Goal: Task Accomplishment & Management: Use online tool/utility

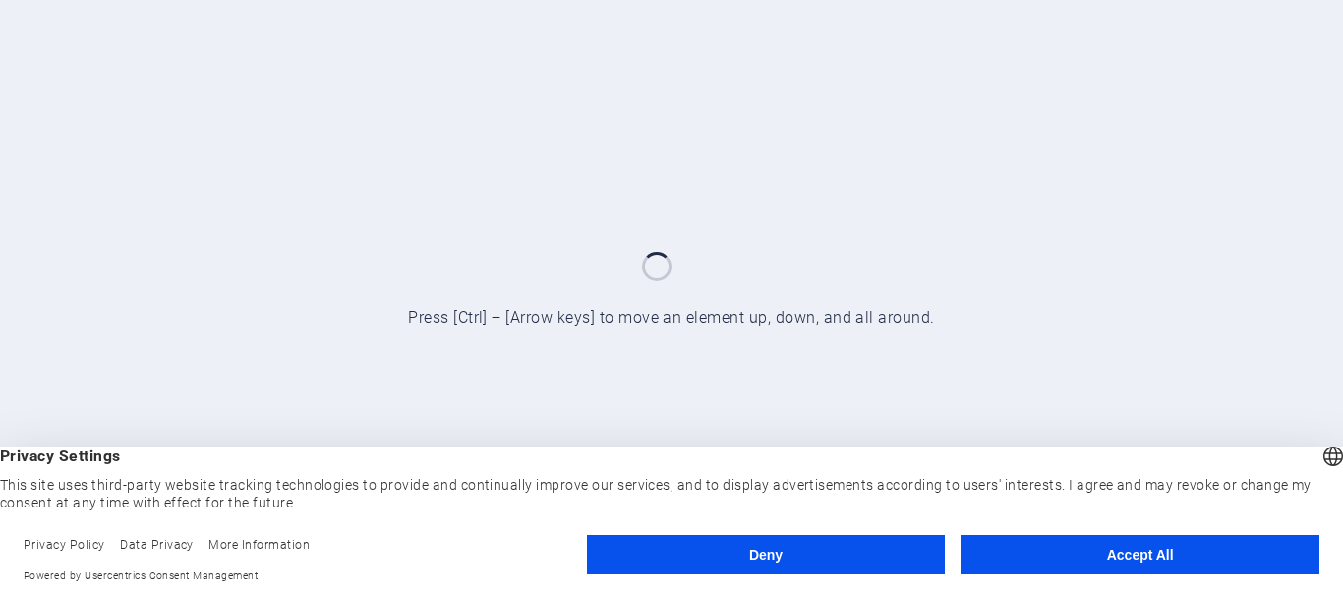
click at [1156, 548] on button "Accept All" at bounding box center [1139, 554] width 359 height 39
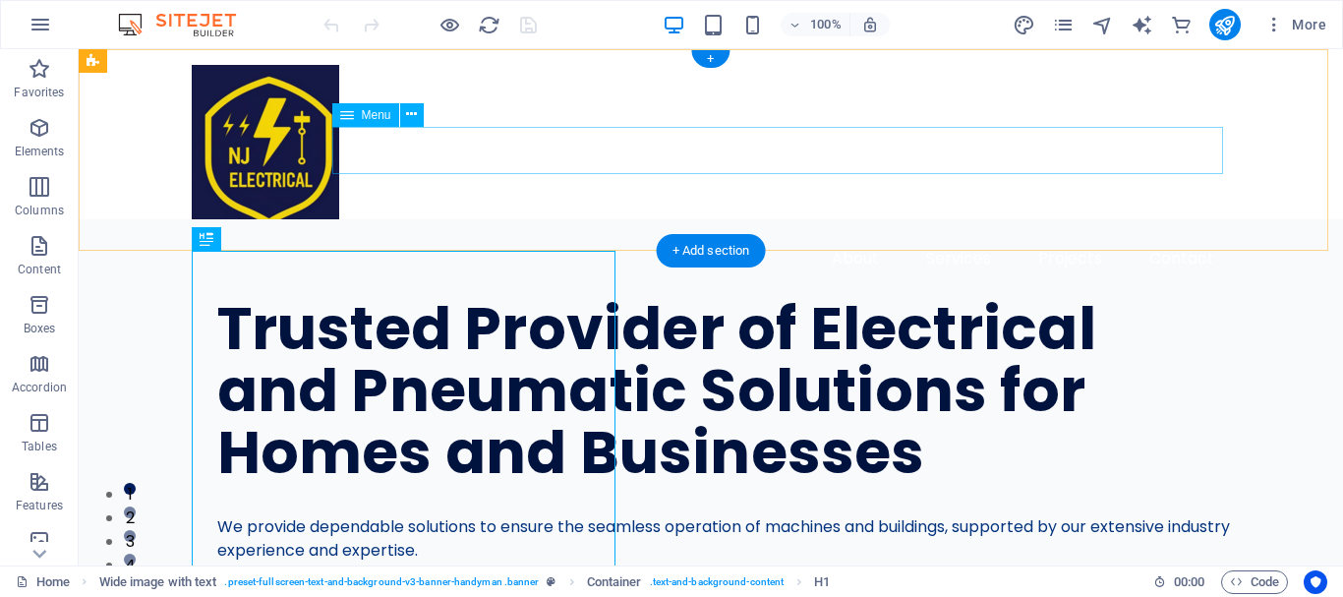
click at [420, 235] on nav "About Services Projects Contact" at bounding box center [711, 258] width 1038 height 47
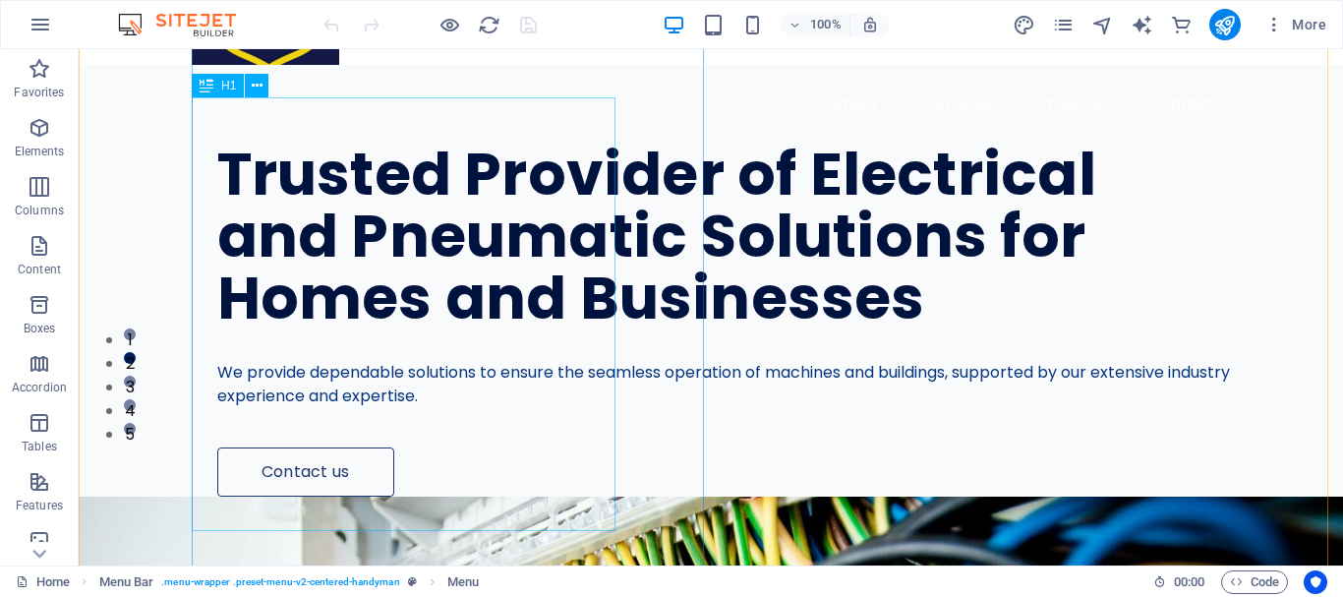
scroll to position [155, 0]
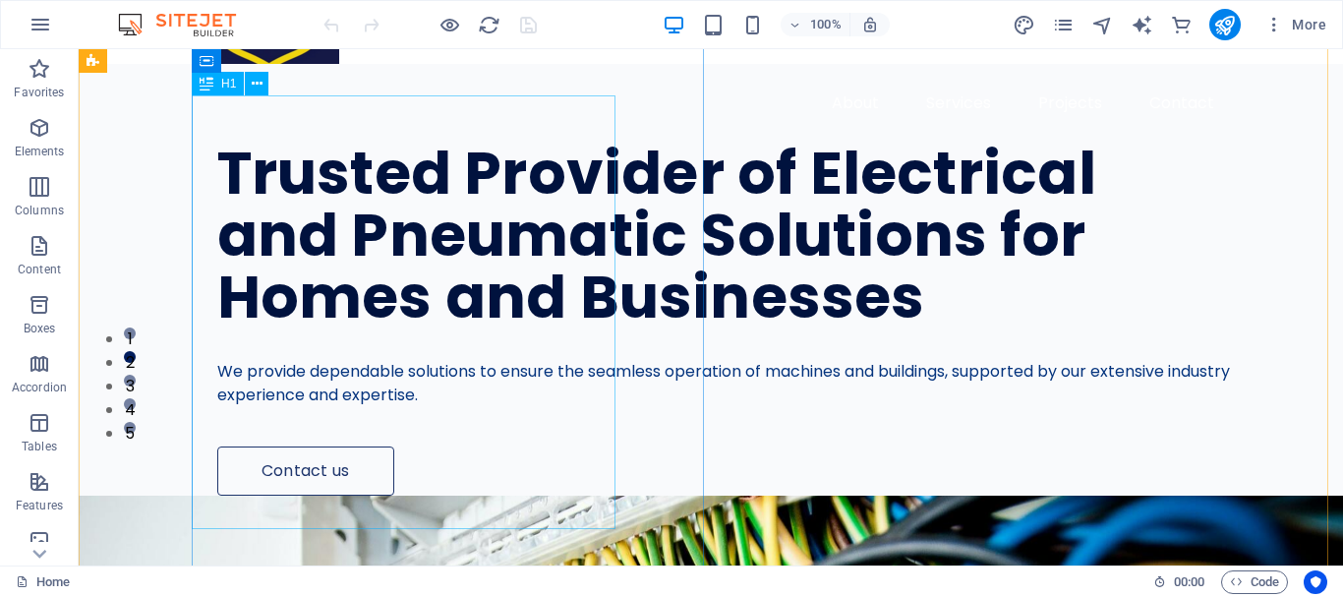
click at [475, 328] on div "Trusted Provider of Electrical and Pneumatic Solutions for Homes and Businesses" at bounding box center [723, 236] width 1013 height 186
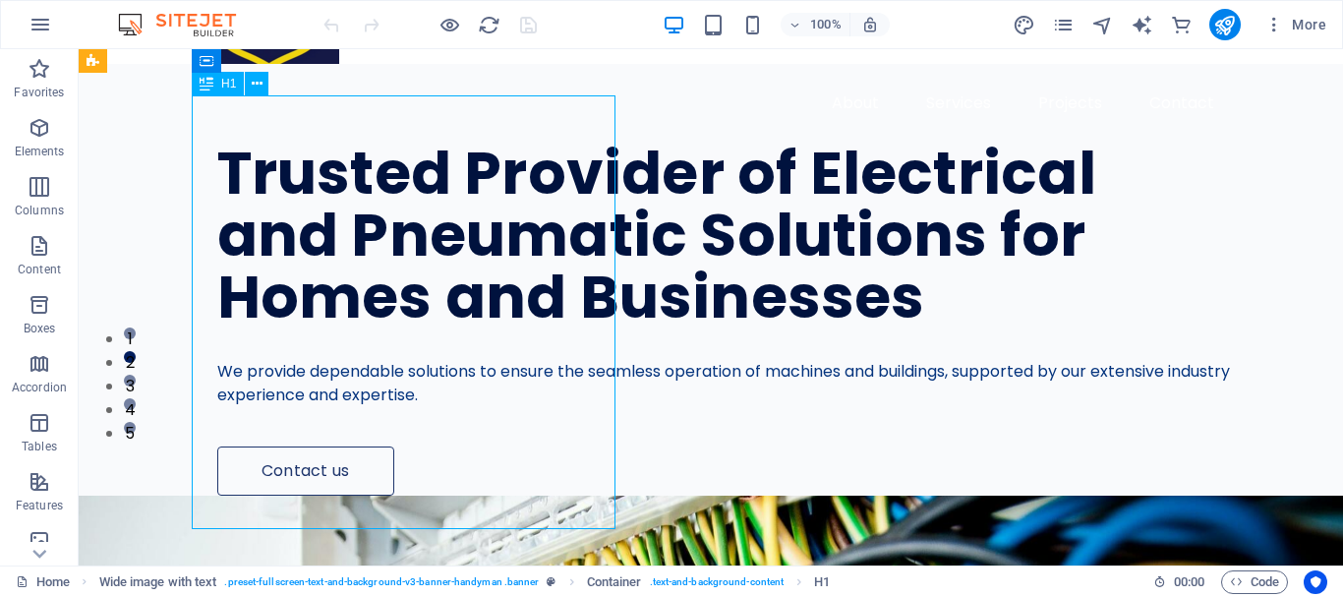
click at [475, 328] on div "Trusted Provider of Electrical and Pneumatic Solutions for Homes and Businesses" at bounding box center [723, 236] width 1013 height 186
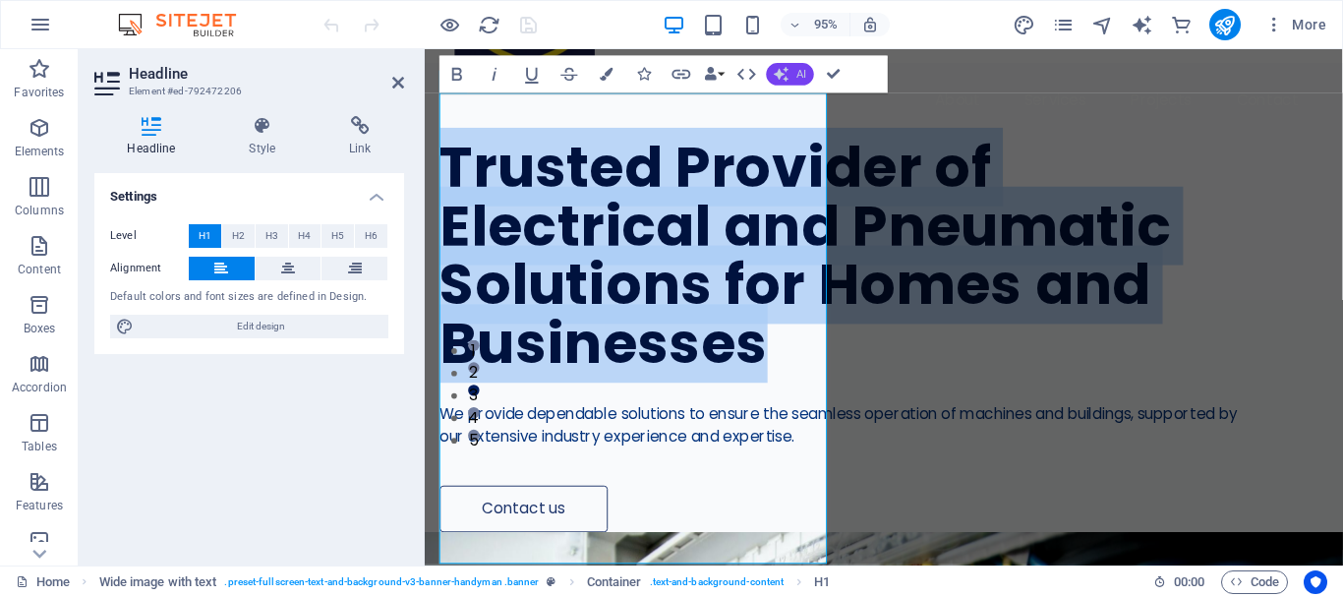
click at [799, 74] on span "AI" at bounding box center [801, 74] width 10 height 11
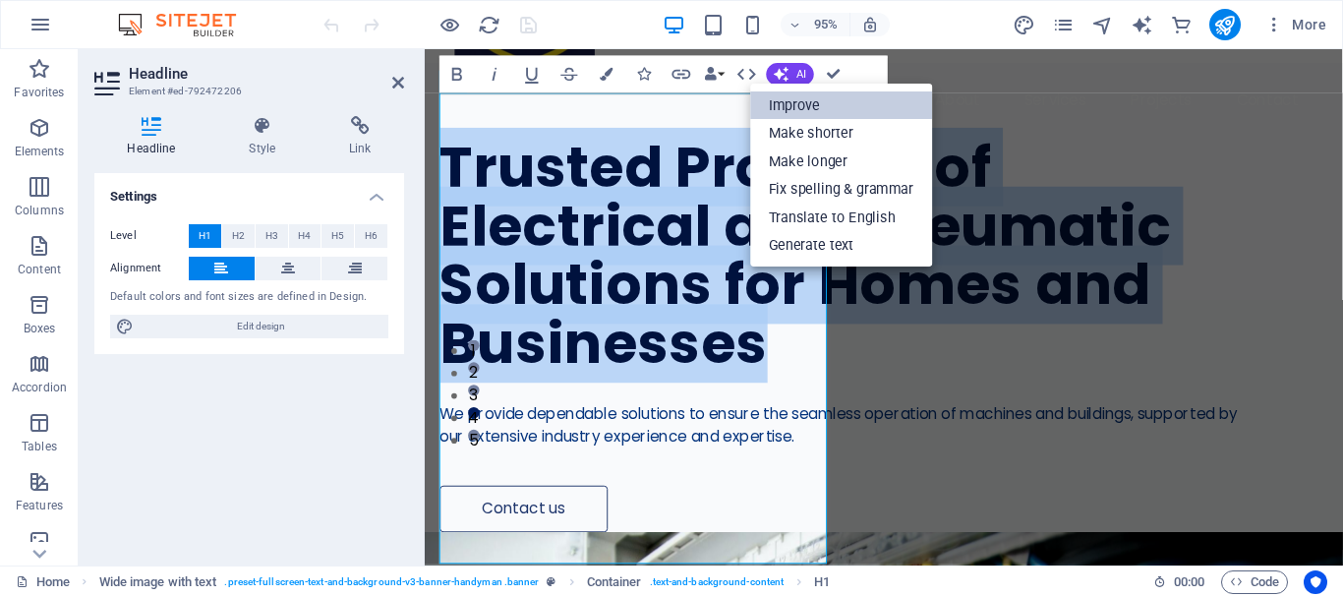
click at [799, 102] on link "Improve" at bounding box center [841, 104] width 182 height 29
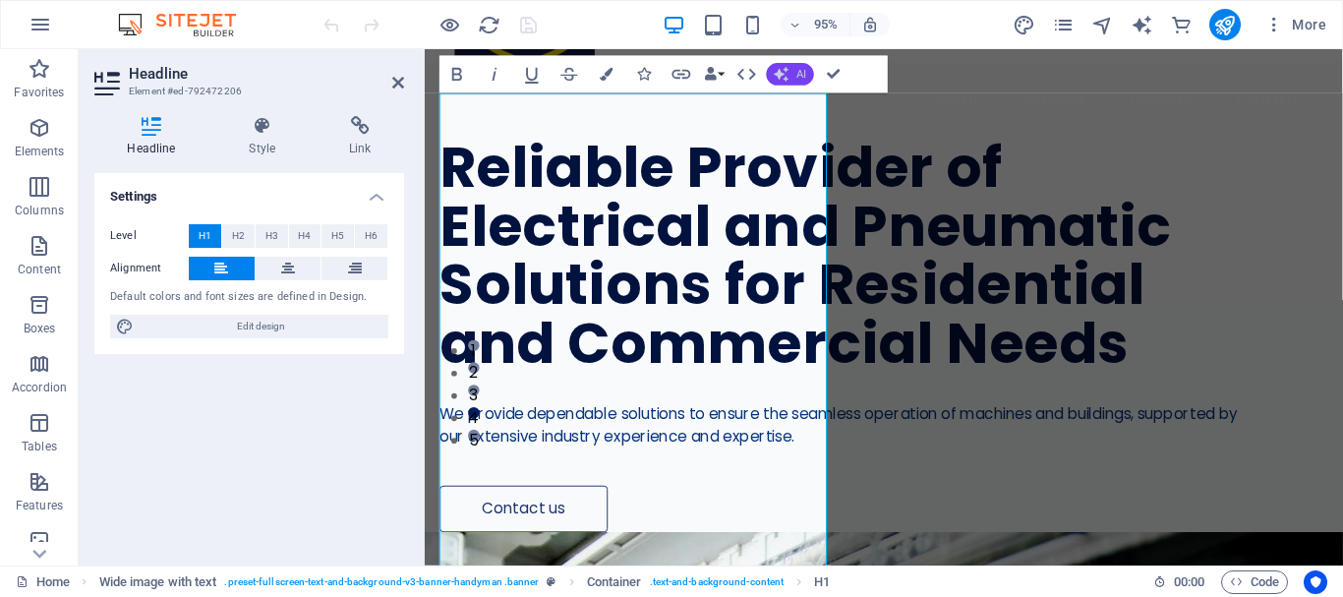
click at [802, 80] on span "AI" at bounding box center [801, 74] width 10 height 11
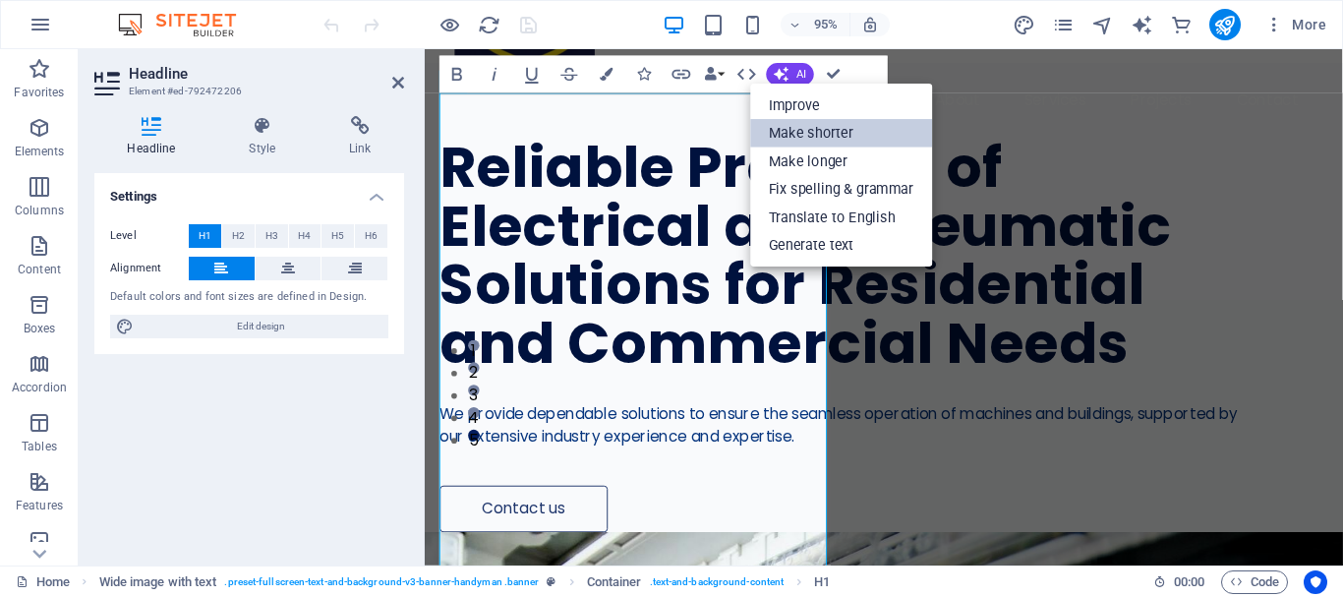
click at [804, 130] on link "Make shorter" at bounding box center [841, 133] width 182 height 29
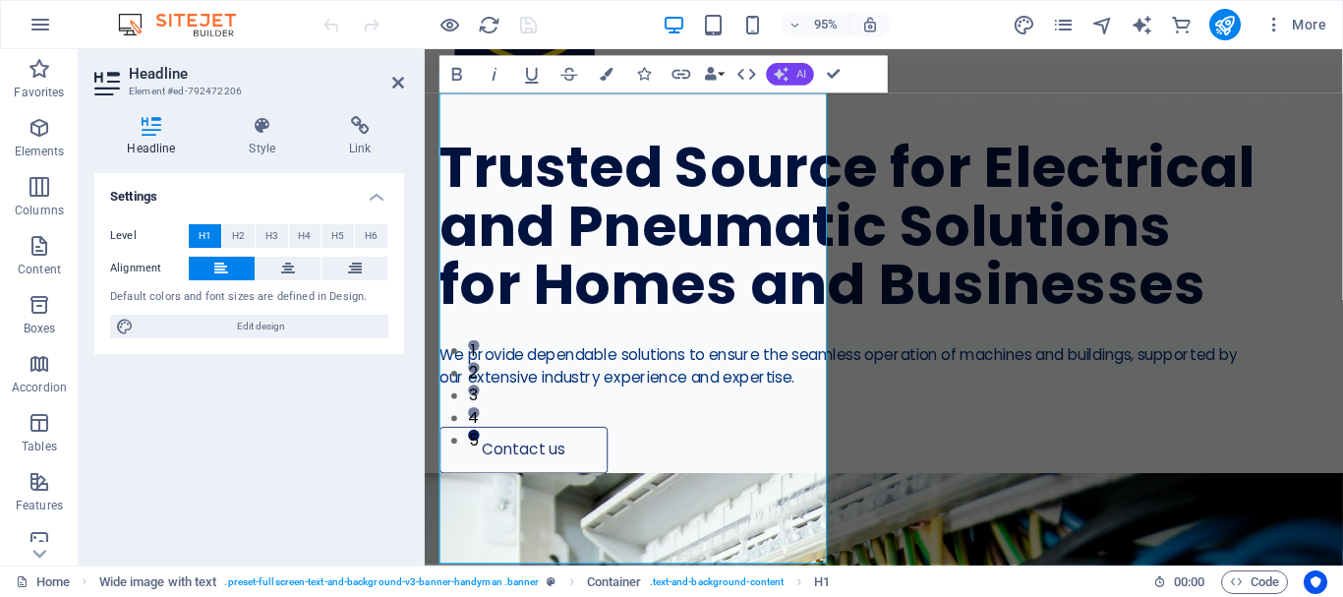
click at [789, 72] on button "AI" at bounding box center [790, 74] width 47 height 23
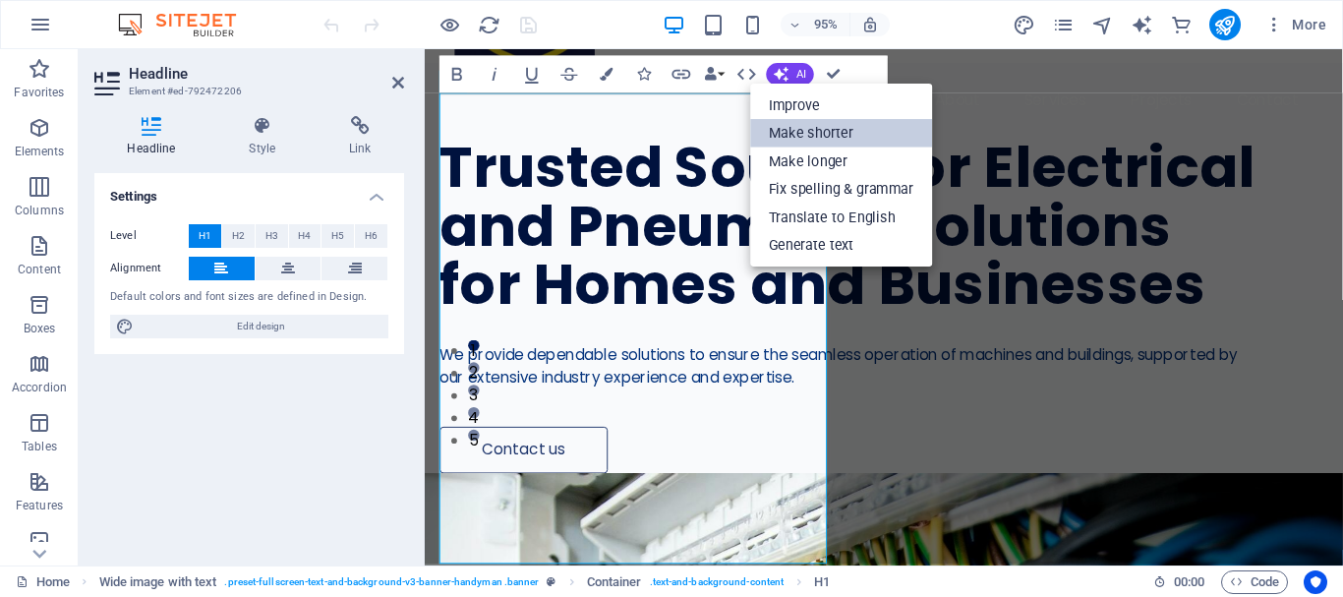
click at [785, 122] on link "Make shorter" at bounding box center [841, 133] width 182 height 29
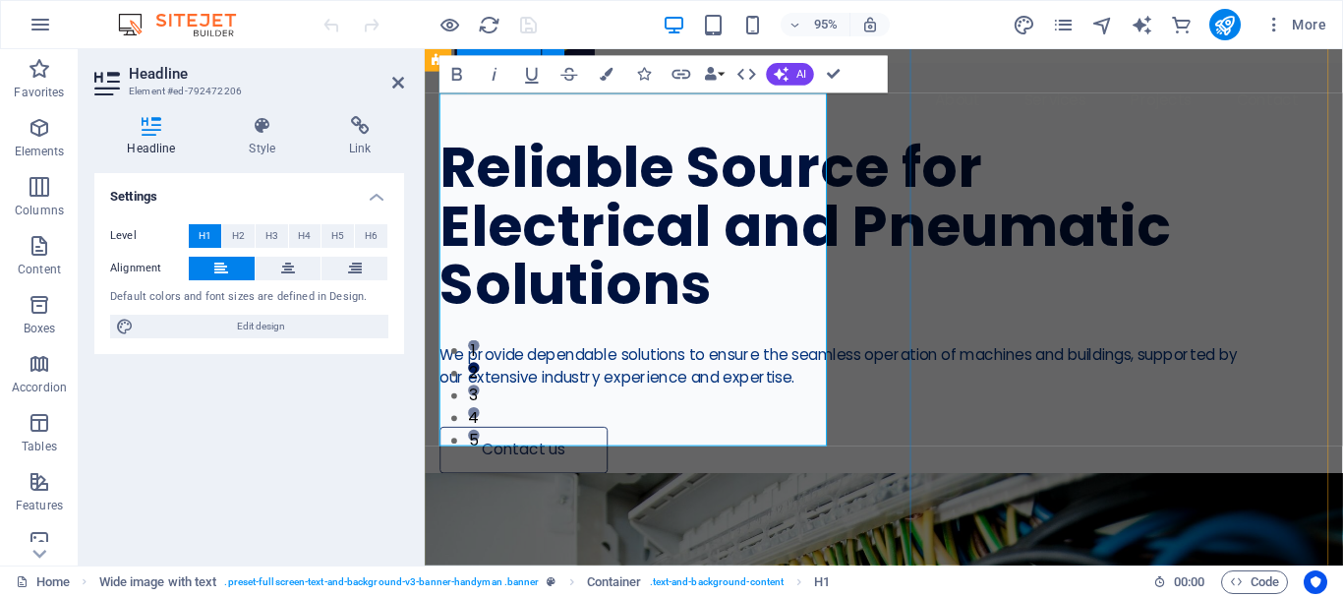
click at [900, 264] on div "Reliable Source for Electrical and Pneumatic Solutions We provide dependable so…" at bounding box center [908, 280] width 966 height 432
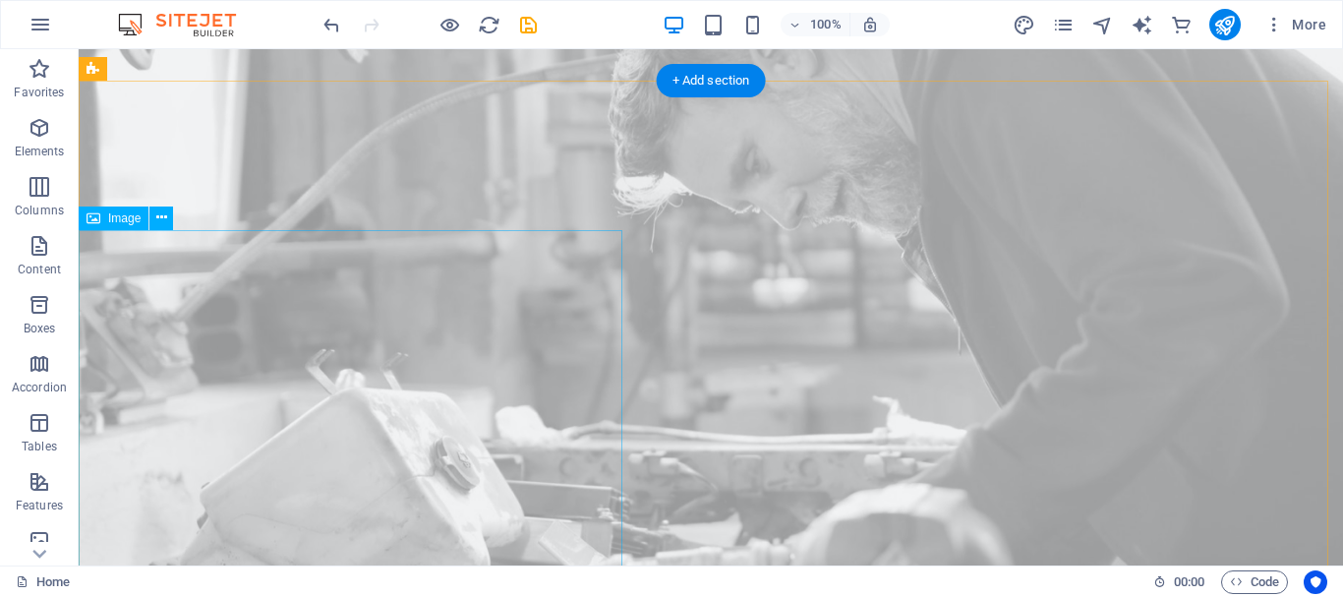
scroll to position [1349, 0]
click at [159, 221] on icon at bounding box center [161, 218] width 11 height 21
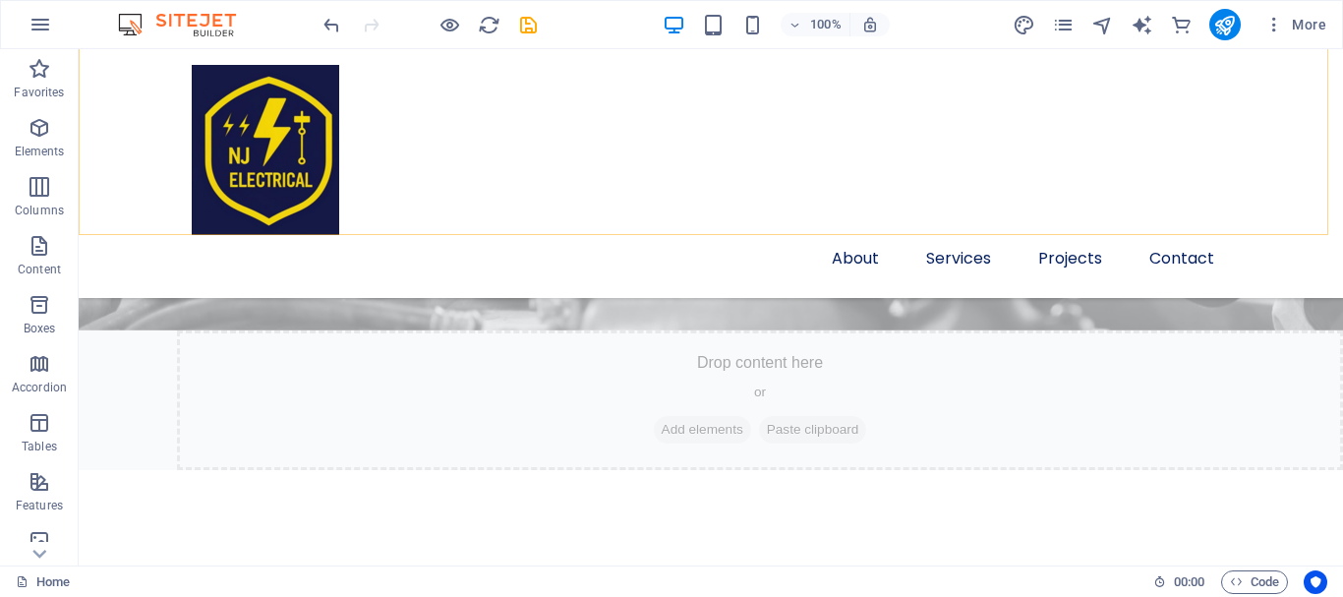
scroll to position [1610, 0]
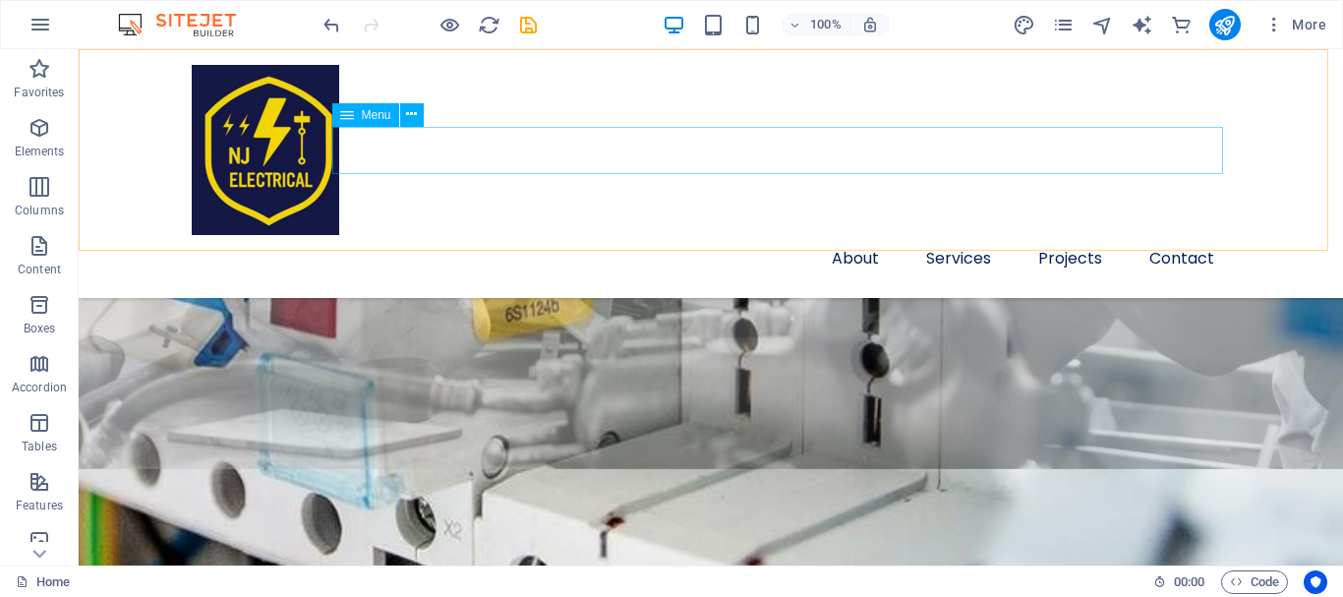
click at [944, 235] on nav "About Services Projects Contact" at bounding box center [711, 258] width 1038 height 47
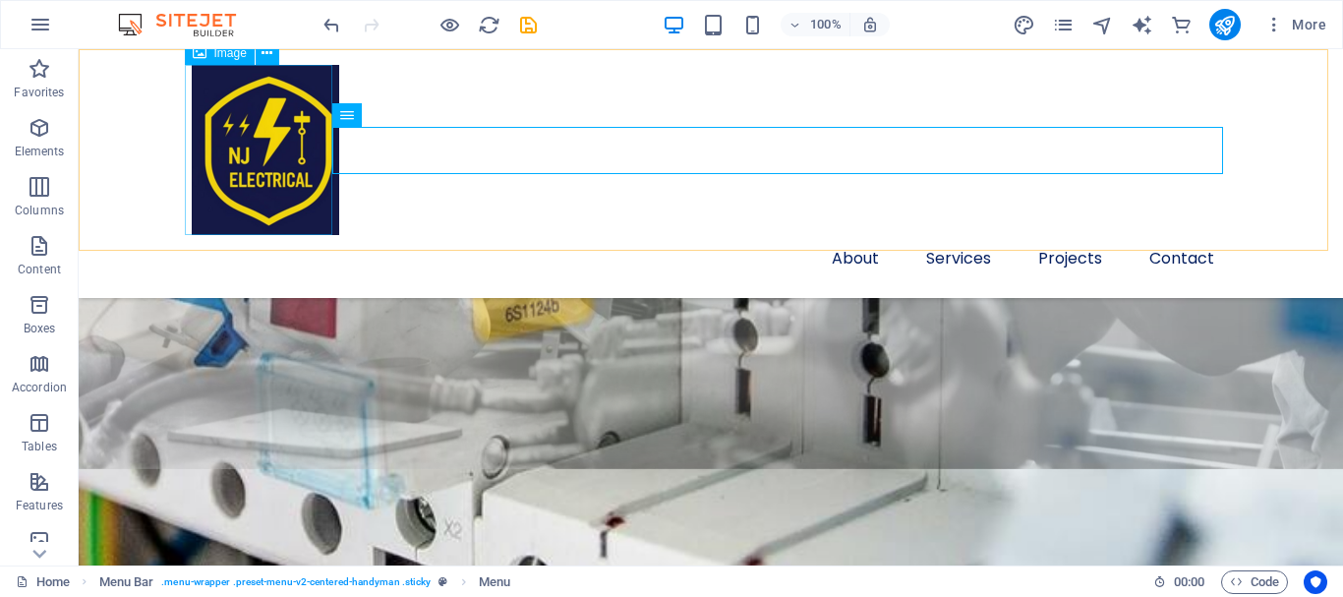
click at [244, 143] on figure at bounding box center [711, 150] width 1038 height 170
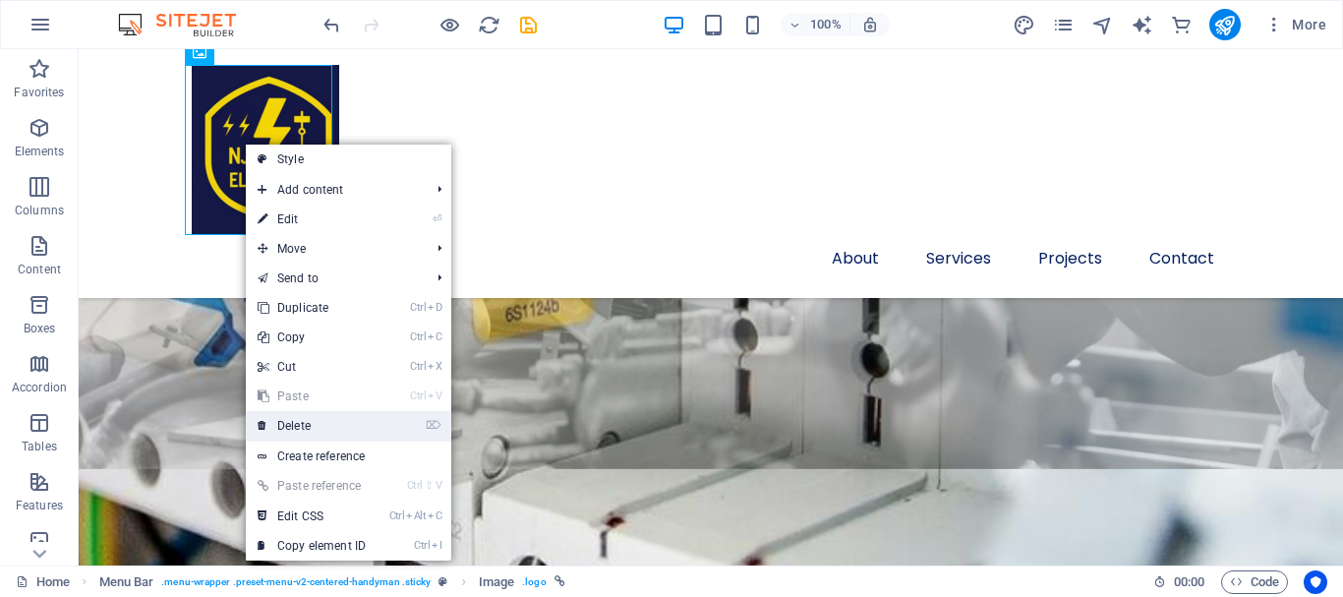
click at [314, 429] on link "⌦ Delete" at bounding box center [312, 425] width 132 height 29
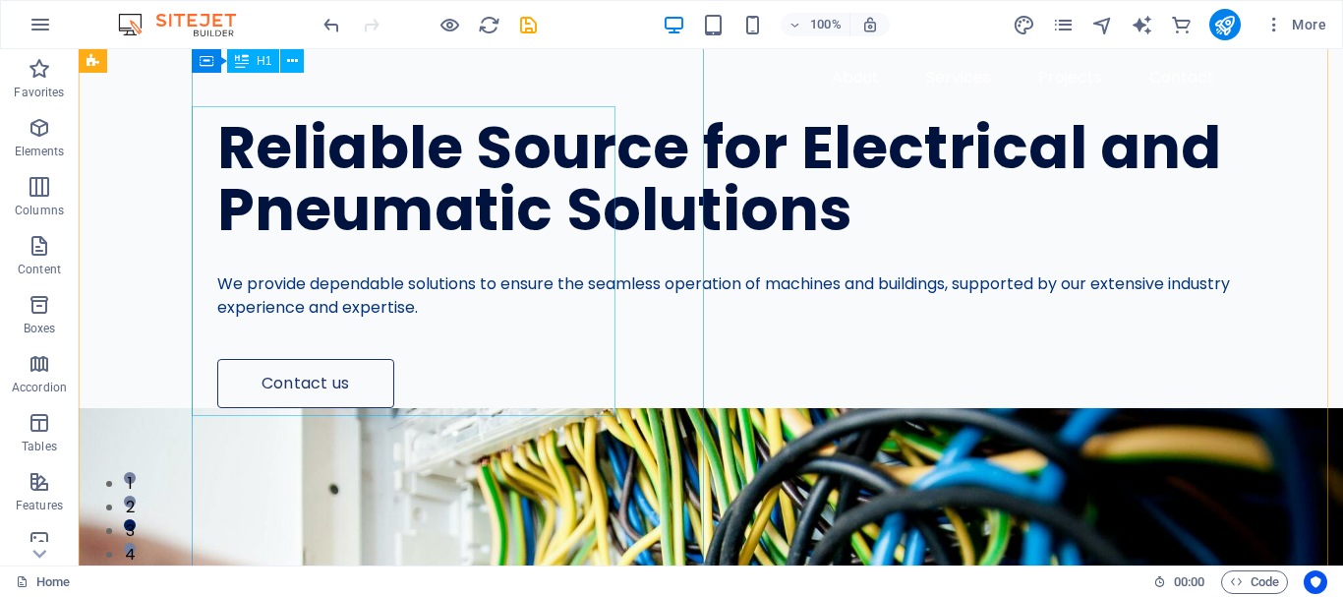
scroll to position [0, 0]
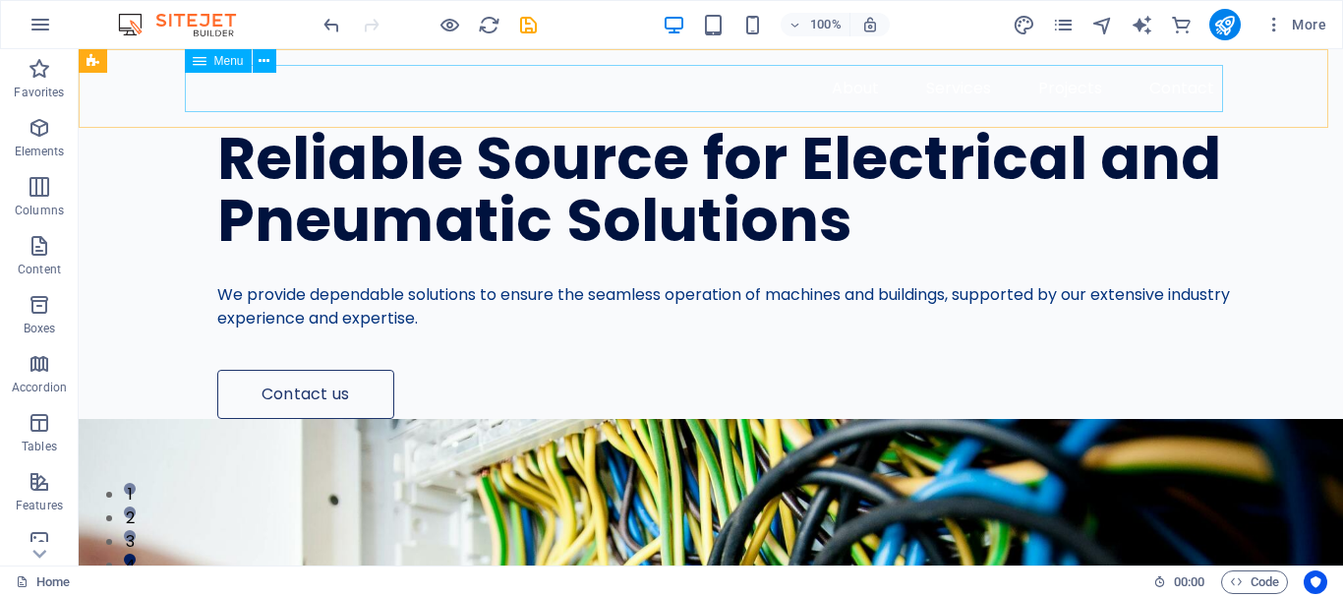
click at [225, 63] on span "Menu" at bounding box center [228, 61] width 29 height 12
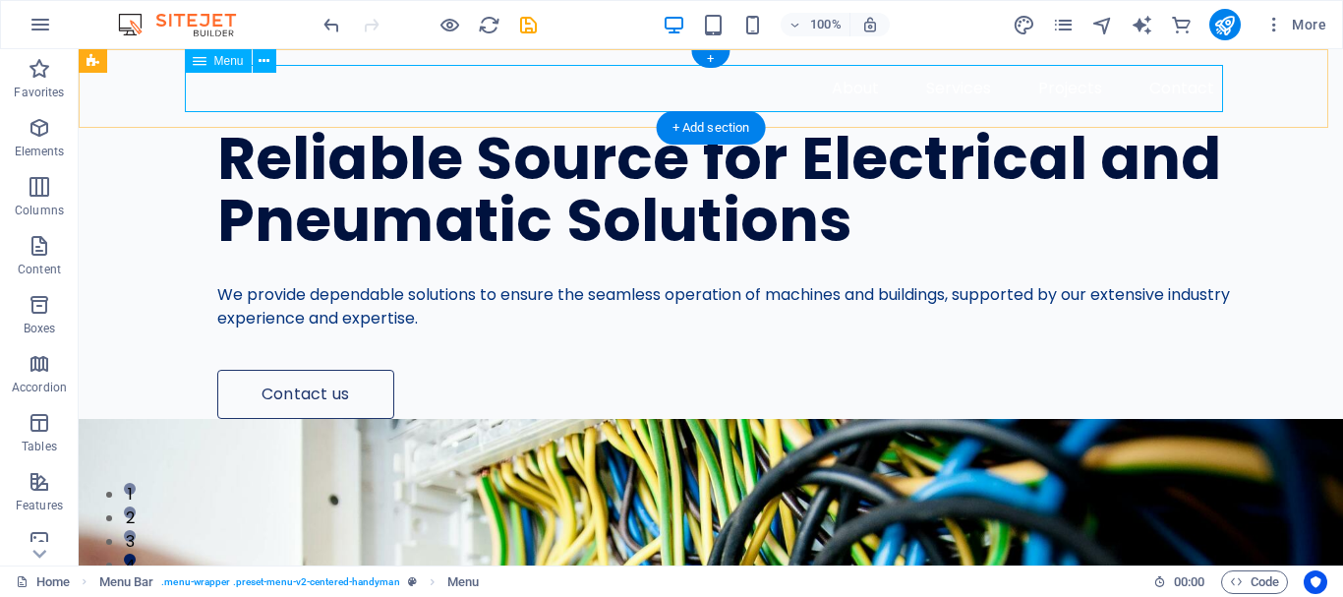
click at [283, 99] on nav "About Services Projects Contact" at bounding box center [711, 88] width 1038 height 47
click at [255, 56] on button at bounding box center [265, 61] width 24 height 24
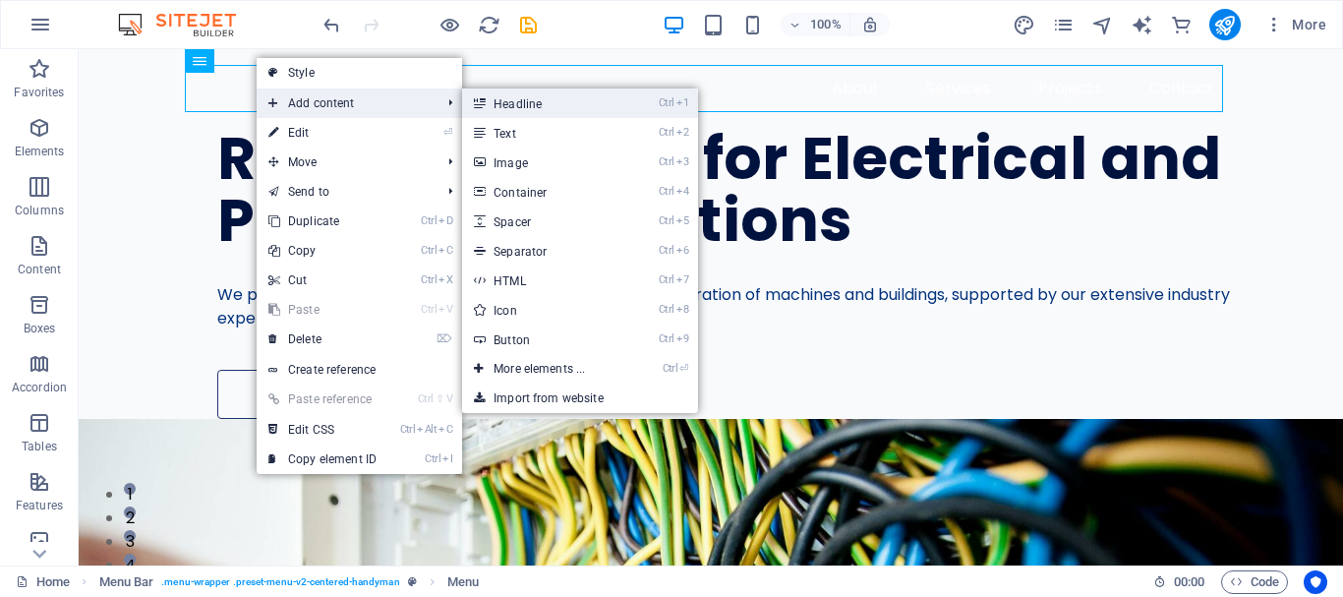
click at [536, 109] on link "Ctrl 1 Headline" at bounding box center [543, 102] width 162 height 29
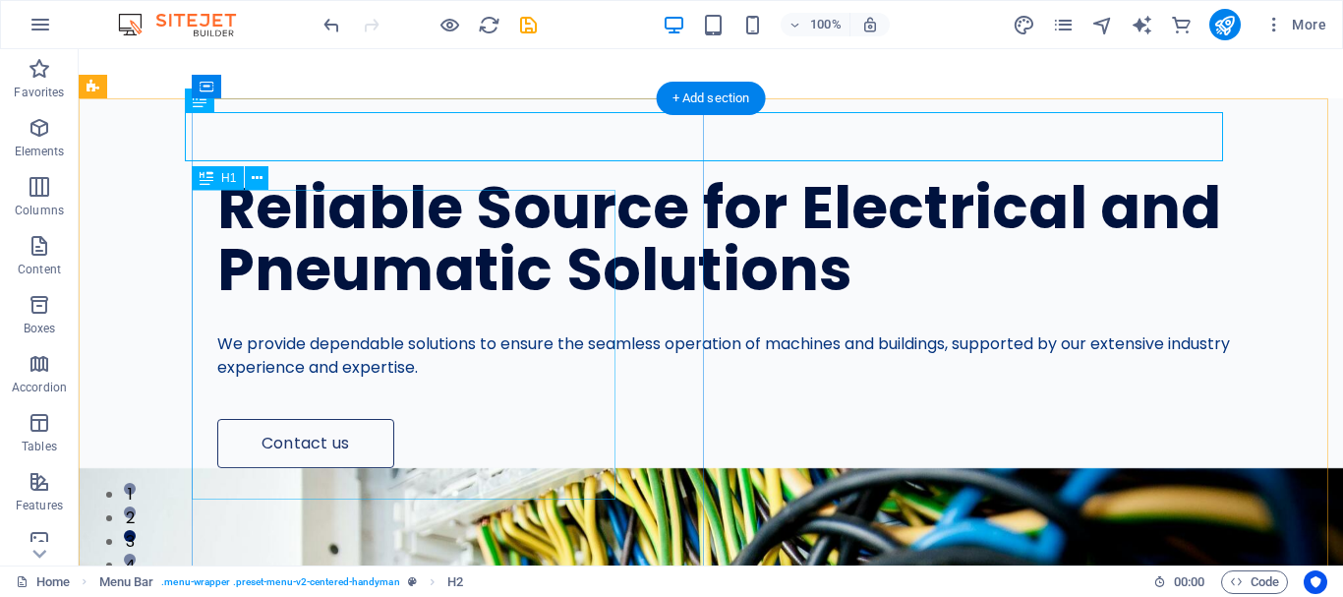
click at [420, 301] on div "Reliable Source for Electrical and Pneumatic Solutions" at bounding box center [723, 239] width 1013 height 124
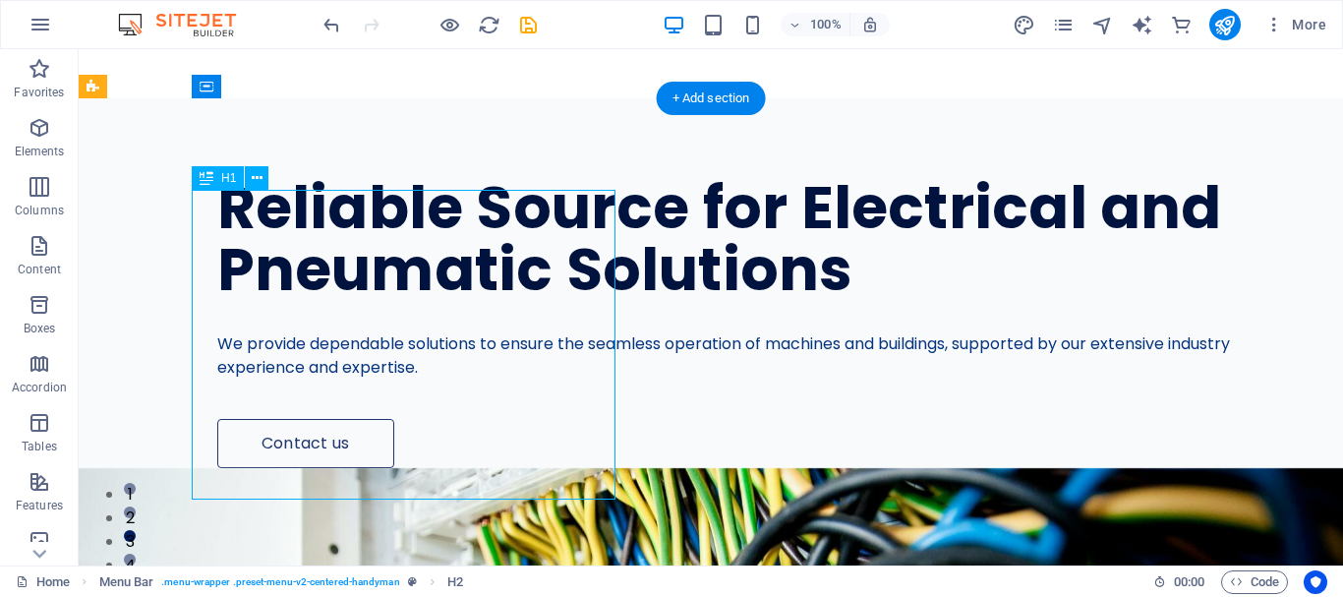
click at [420, 301] on div "Reliable Source for Electrical and Pneumatic Solutions" at bounding box center [723, 239] width 1013 height 124
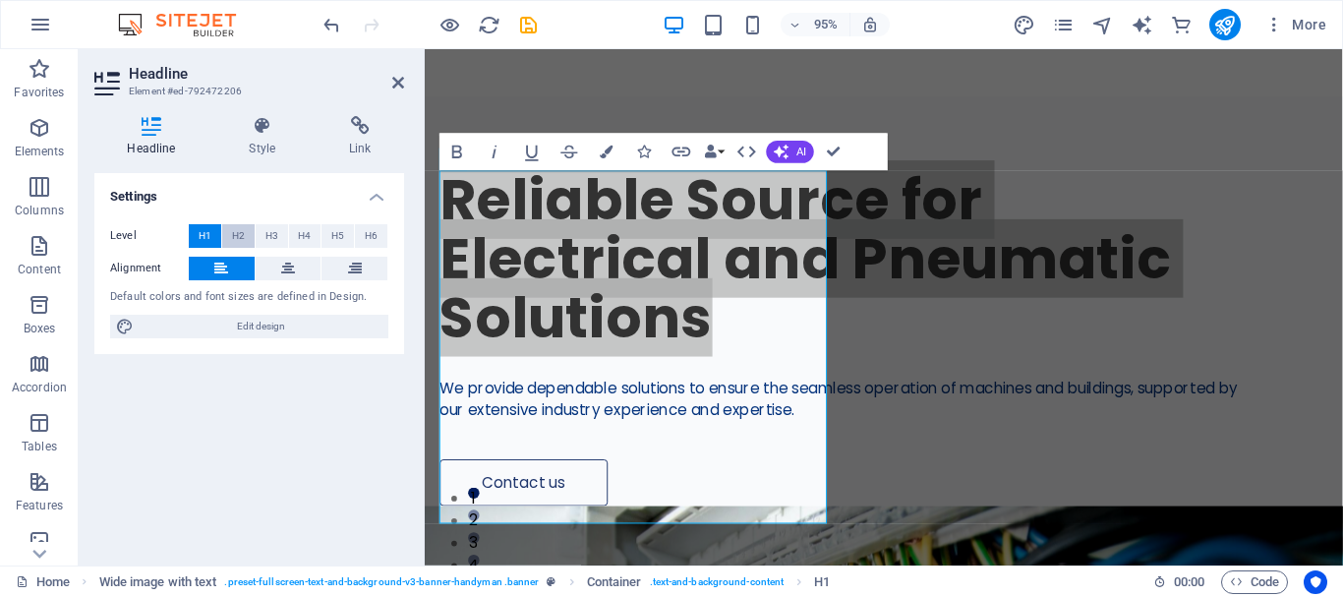
click at [240, 236] on span "H2" at bounding box center [238, 236] width 13 height 24
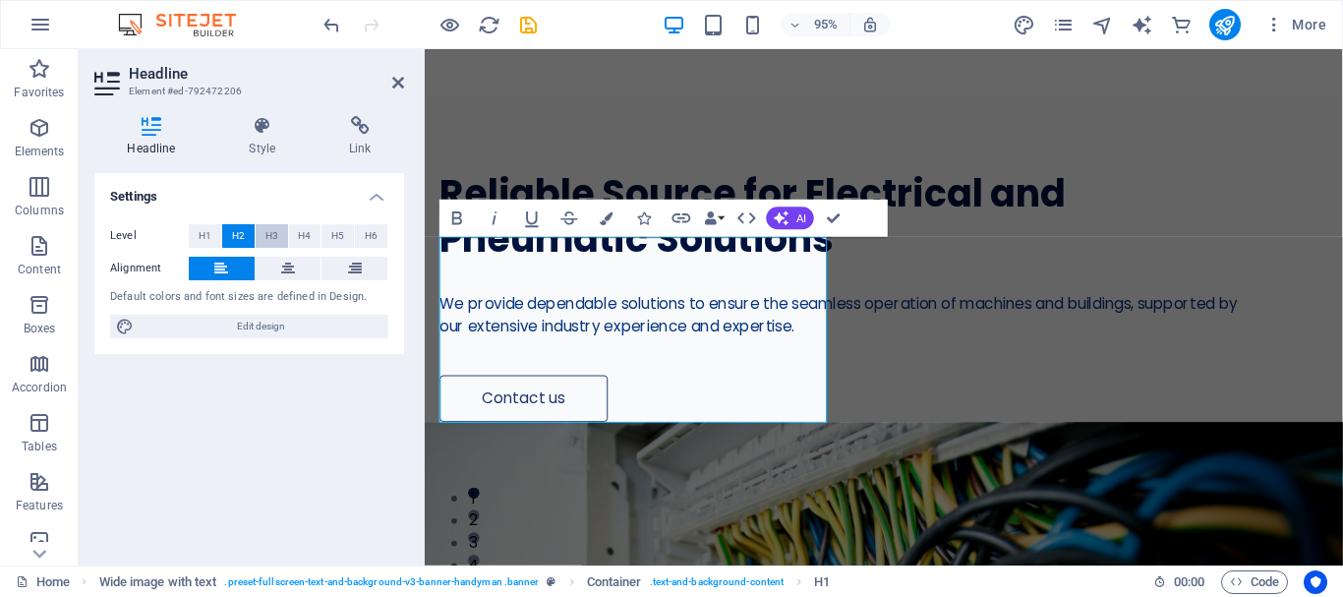
click at [272, 235] on span "H3" at bounding box center [271, 236] width 13 height 24
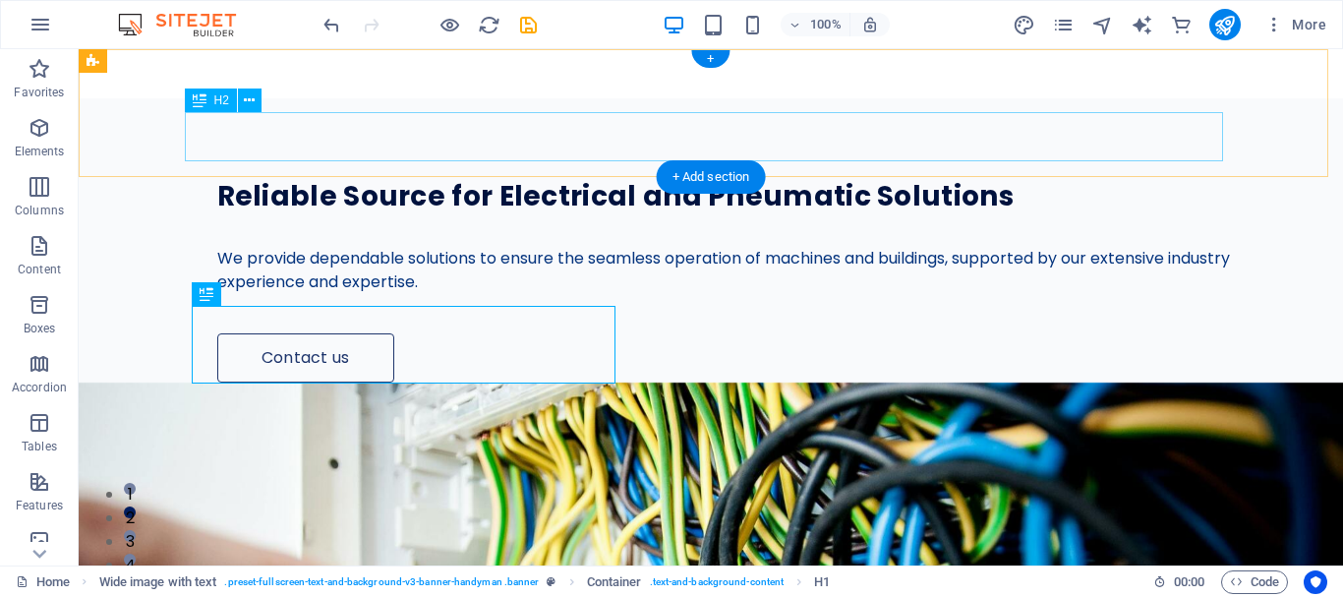
click at [308, 137] on div "NJ Electrical" at bounding box center [711, 136] width 1038 height 49
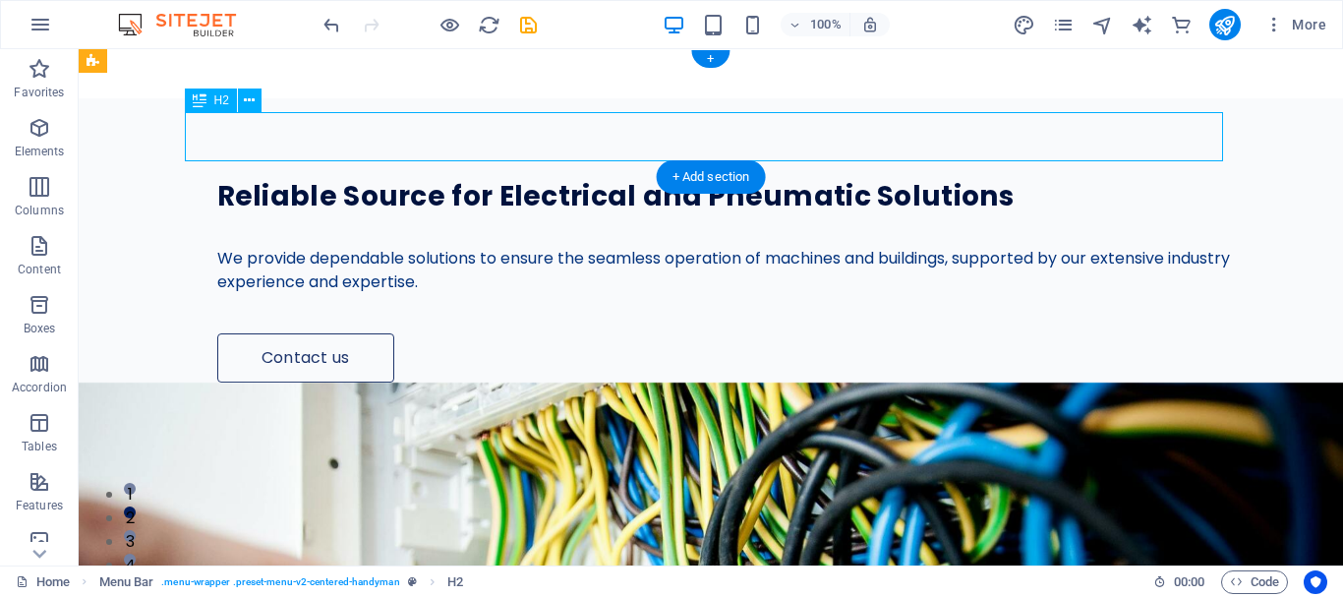
click at [308, 137] on div "NJ Electrical" at bounding box center [711, 136] width 1038 height 49
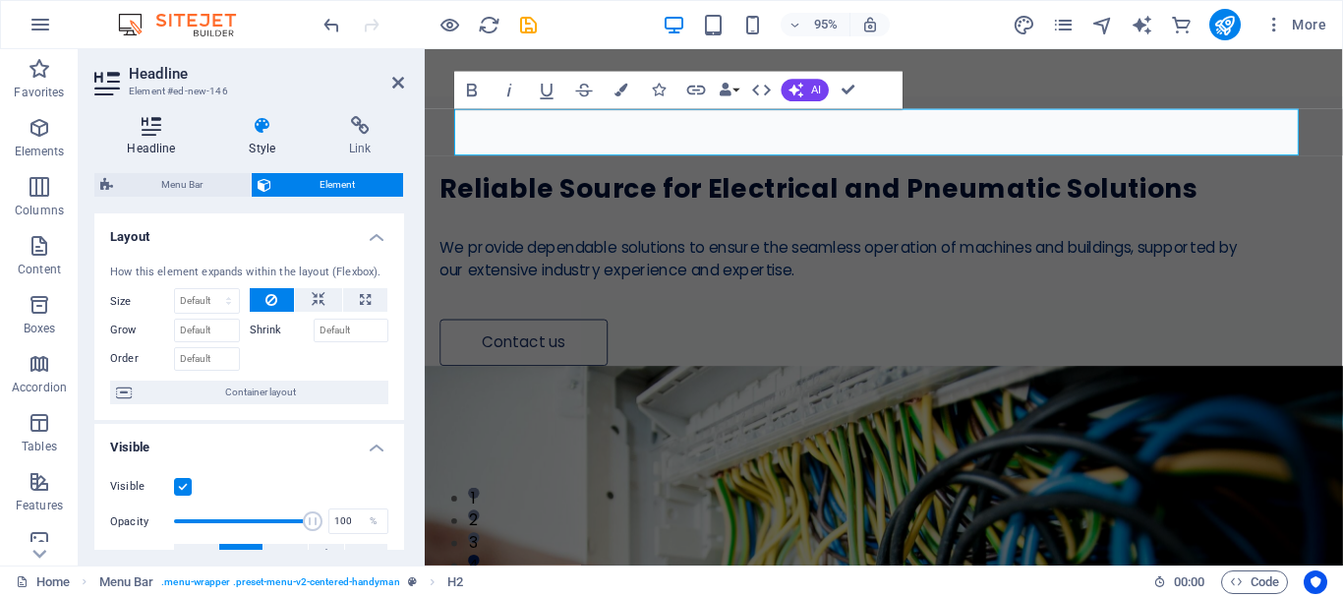
click at [155, 153] on h4 "Headline" at bounding box center [155, 136] width 122 height 41
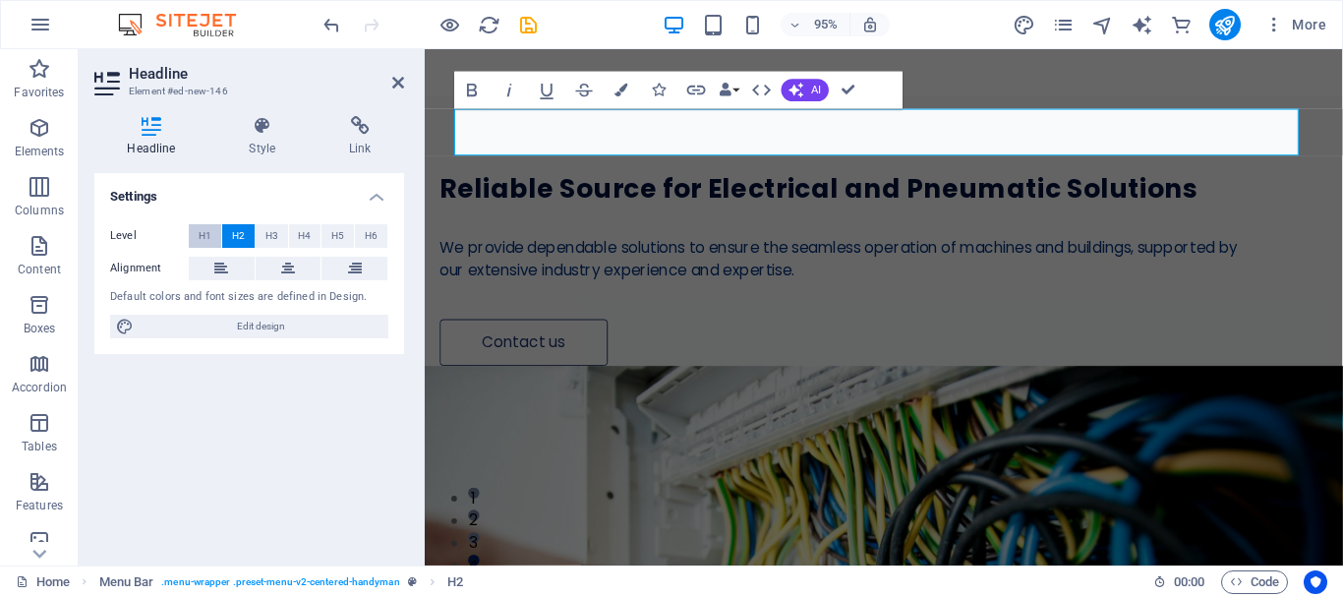
click at [202, 237] on span "H1" at bounding box center [205, 236] width 13 height 24
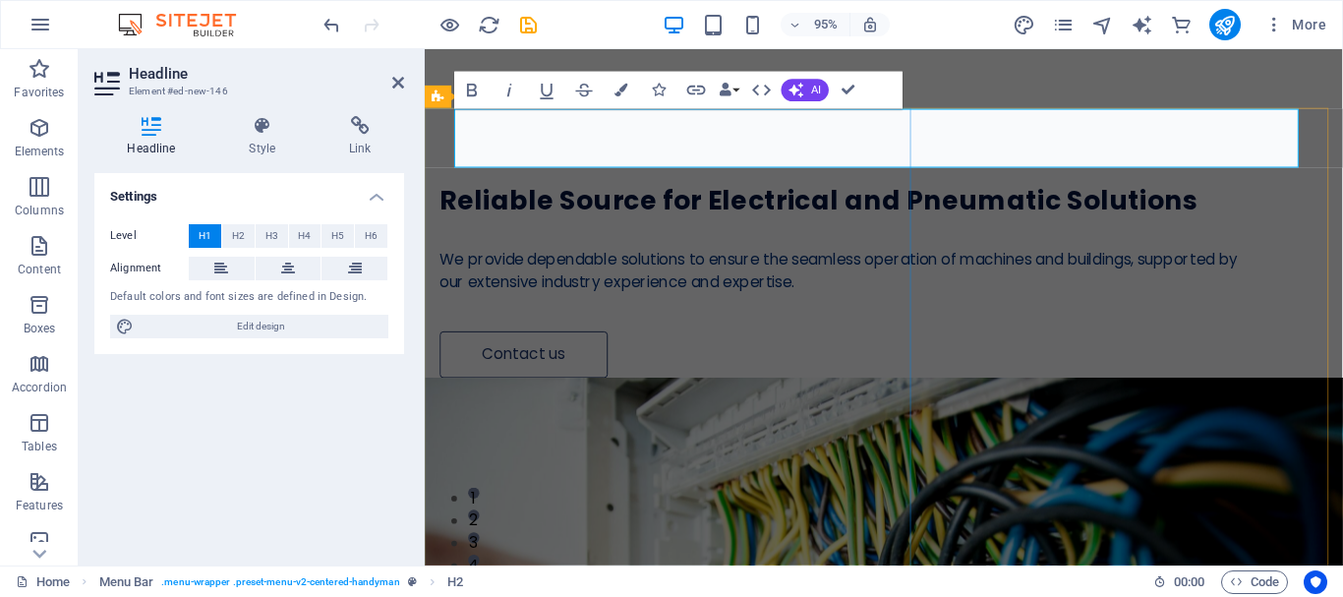
click at [885, 395] on div "Reliable Source for Electrical and Pneumatic Solutions We provide dependable so…" at bounding box center [908, 253] width 966 height 284
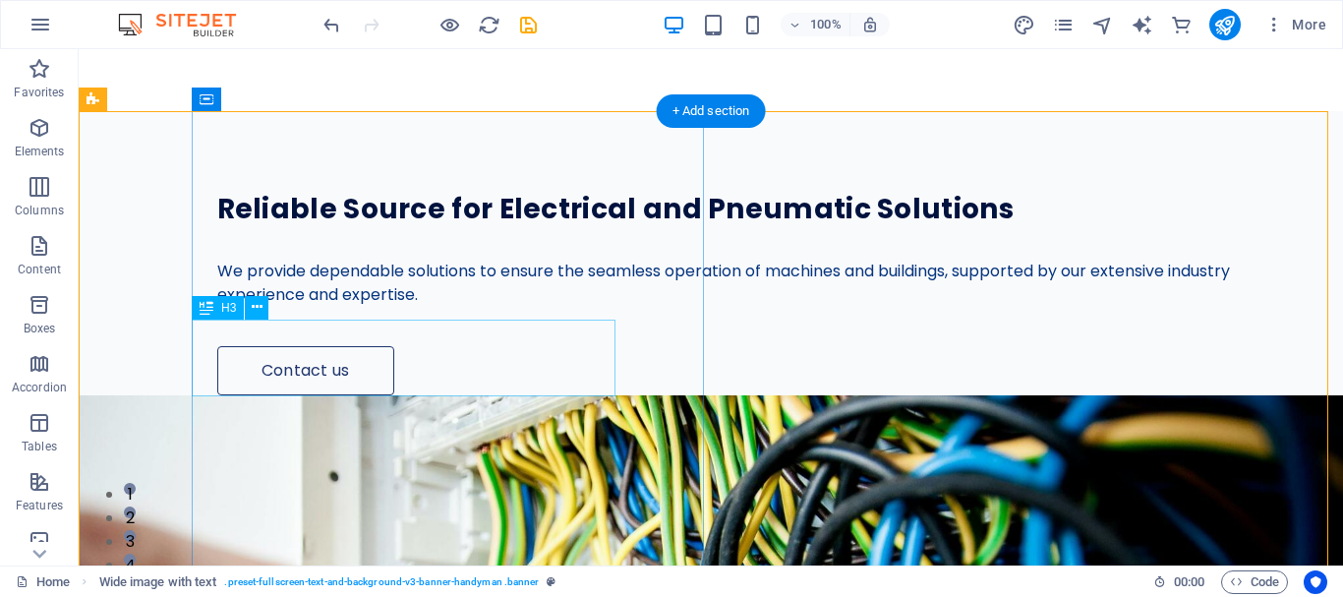
click at [374, 228] on div "Reliable Source for Electrical and Pneumatic Solutions" at bounding box center [723, 209] width 1013 height 38
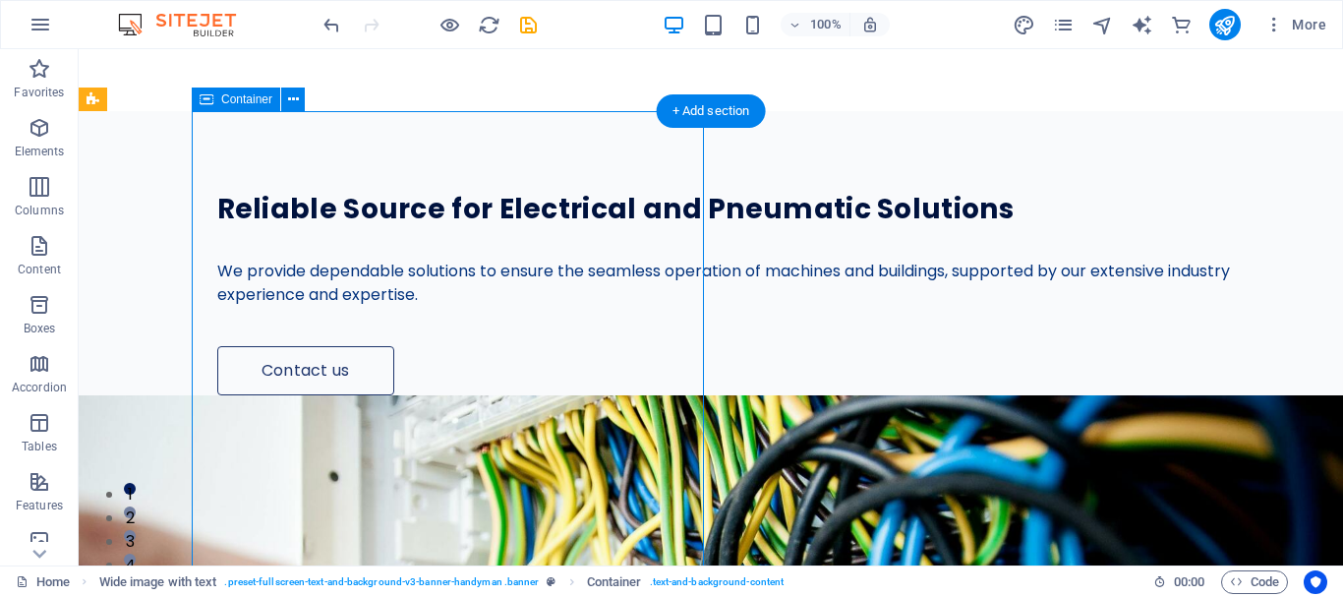
drag, startPoint x: 344, startPoint y: 318, endPoint x: 342, endPoint y: 275, distance: 42.3
click at [342, 275] on div "Reliable Source for Electrical and Pneumatic Solutions We provide dependable so…" at bounding box center [767, 253] width 1151 height 284
click at [349, 228] on div "Reliable Source for Electrical and Pneumatic Solutions" at bounding box center [723, 209] width 1013 height 38
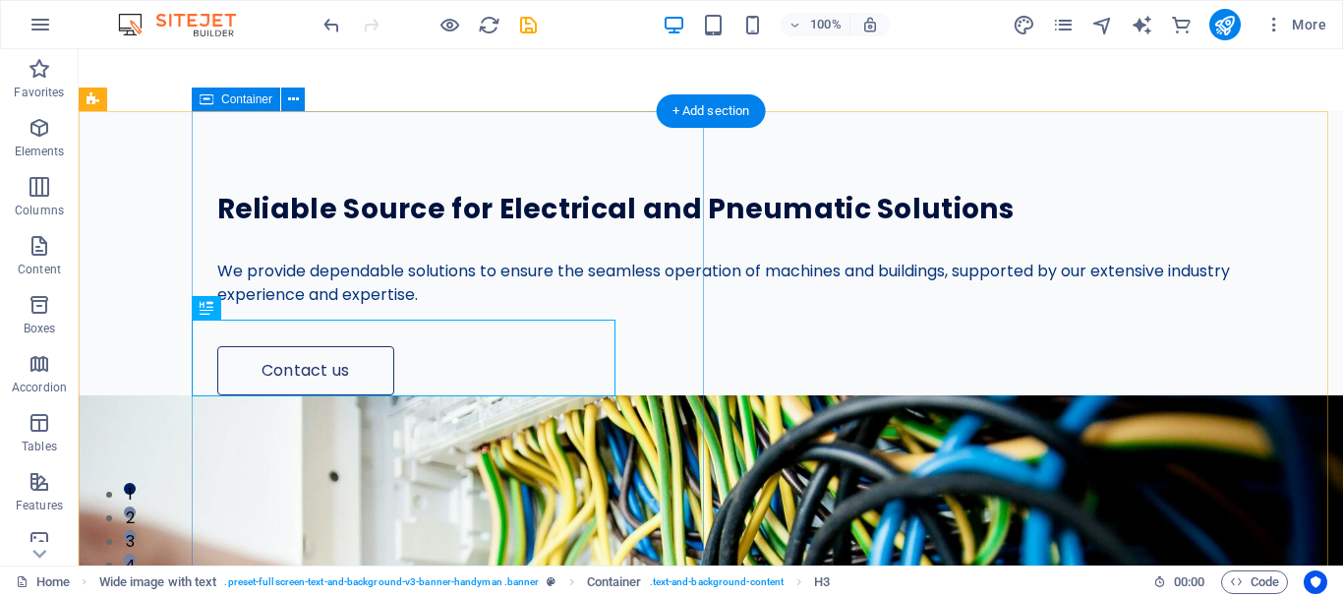
drag, startPoint x: 337, startPoint y: 319, endPoint x: 322, endPoint y: 295, distance: 27.8
click at [329, 275] on div "Reliable Source for Electrical and Pneumatic Solutions We provide dependable so…" at bounding box center [767, 253] width 1151 height 284
click at [302, 228] on div "Reliable Source for Electrical and Pneumatic Solutions" at bounding box center [723, 209] width 1013 height 38
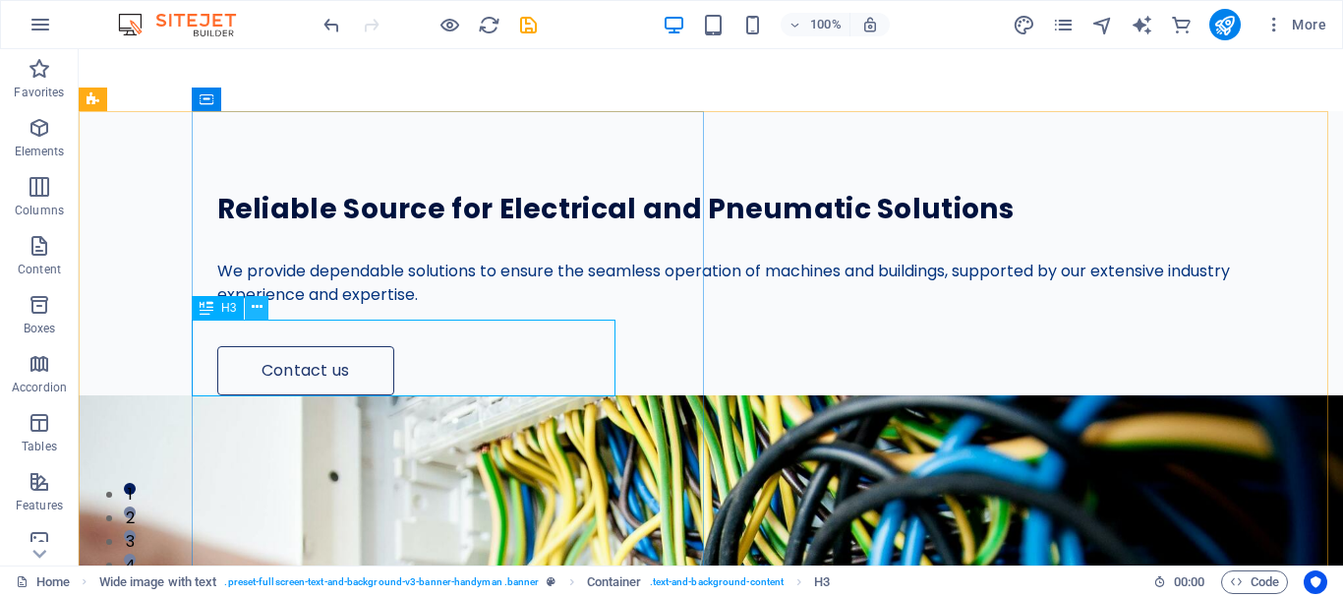
click at [250, 309] on button at bounding box center [257, 308] width 24 height 24
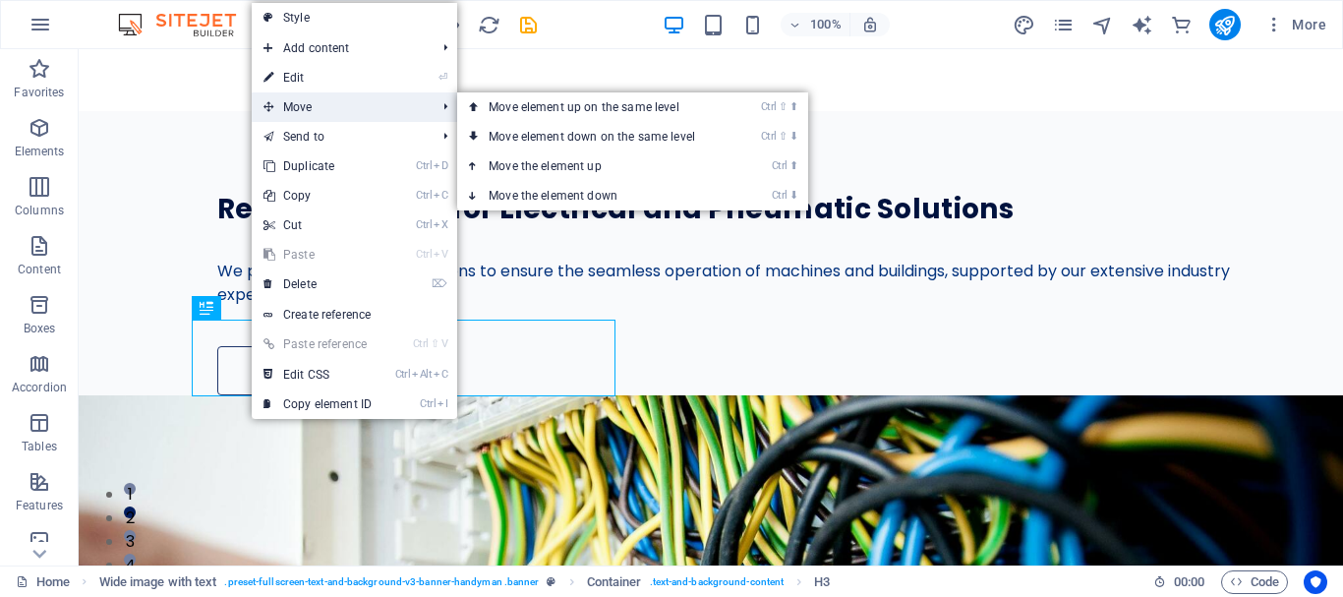
click at [304, 106] on span "Move" at bounding box center [340, 106] width 176 height 29
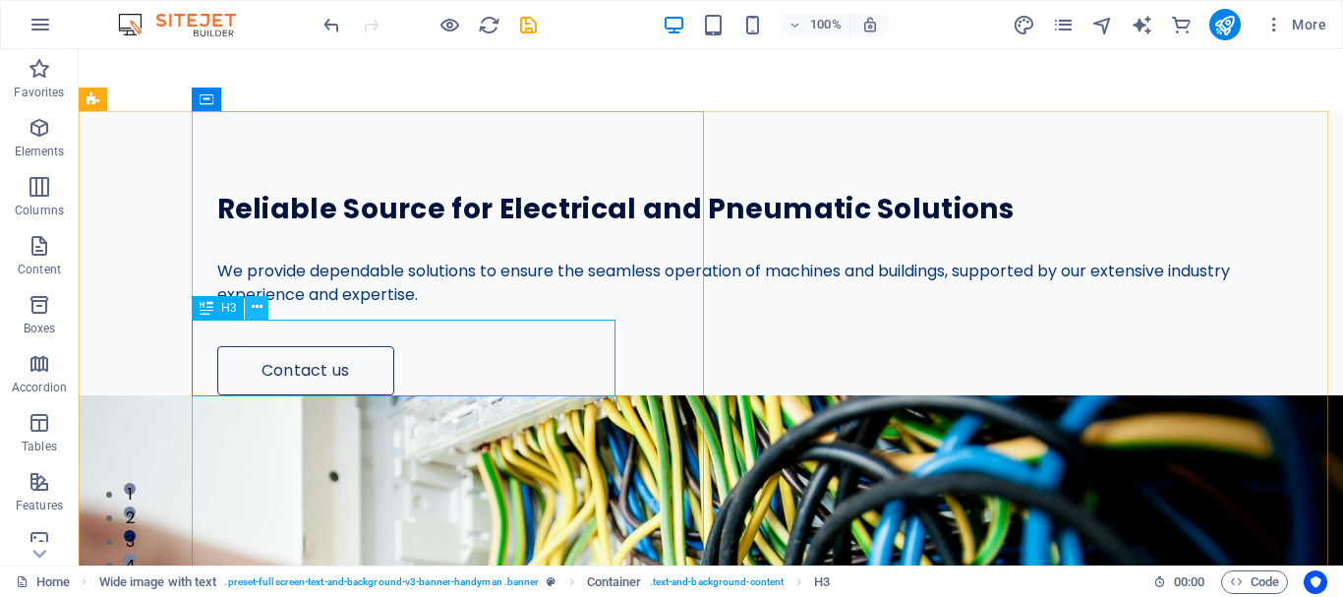
click at [262, 308] on icon at bounding box center [257, 307] width 11 height 21
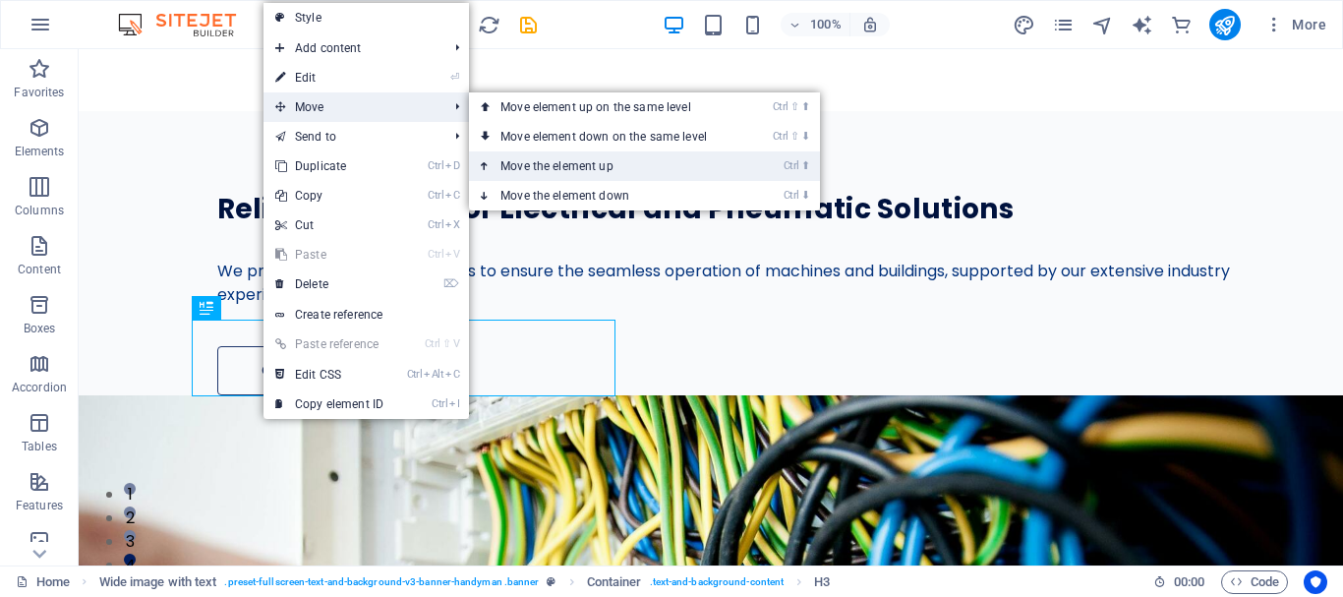
click at [541, 166] on link "Ctrl ⬆ Move the element up" at bounding box center [607, 165] width 277 height 29
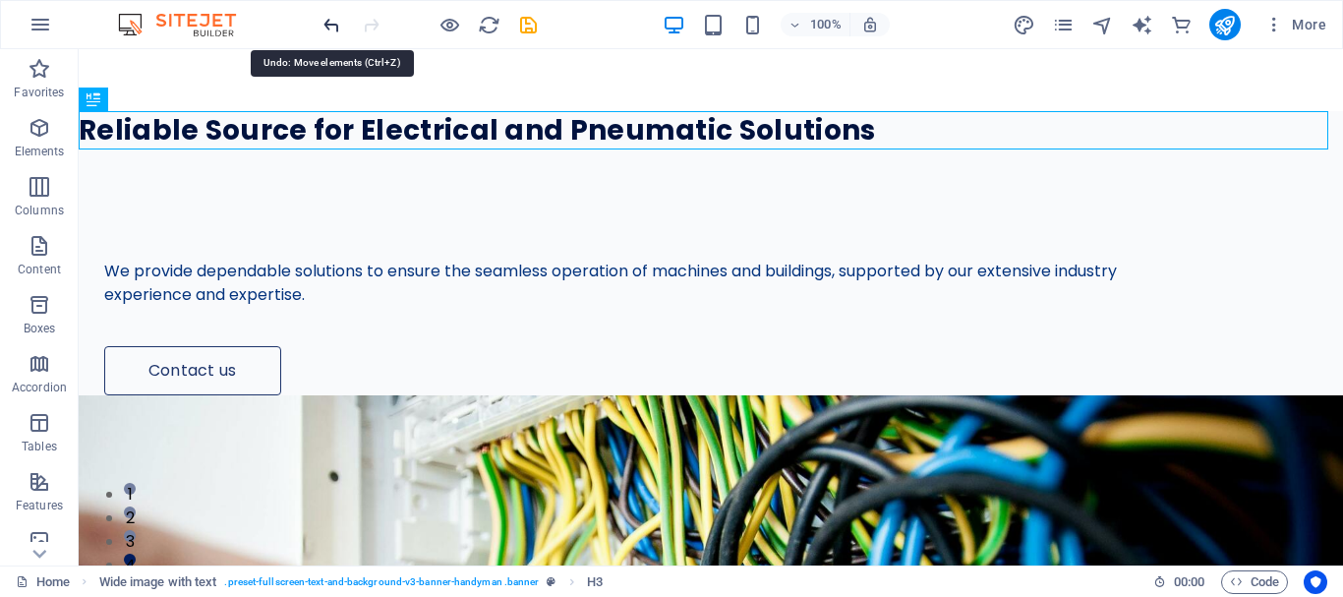
click at [335, 26] on icon "undo" at bounding box center [331, 25] width 23 height 23
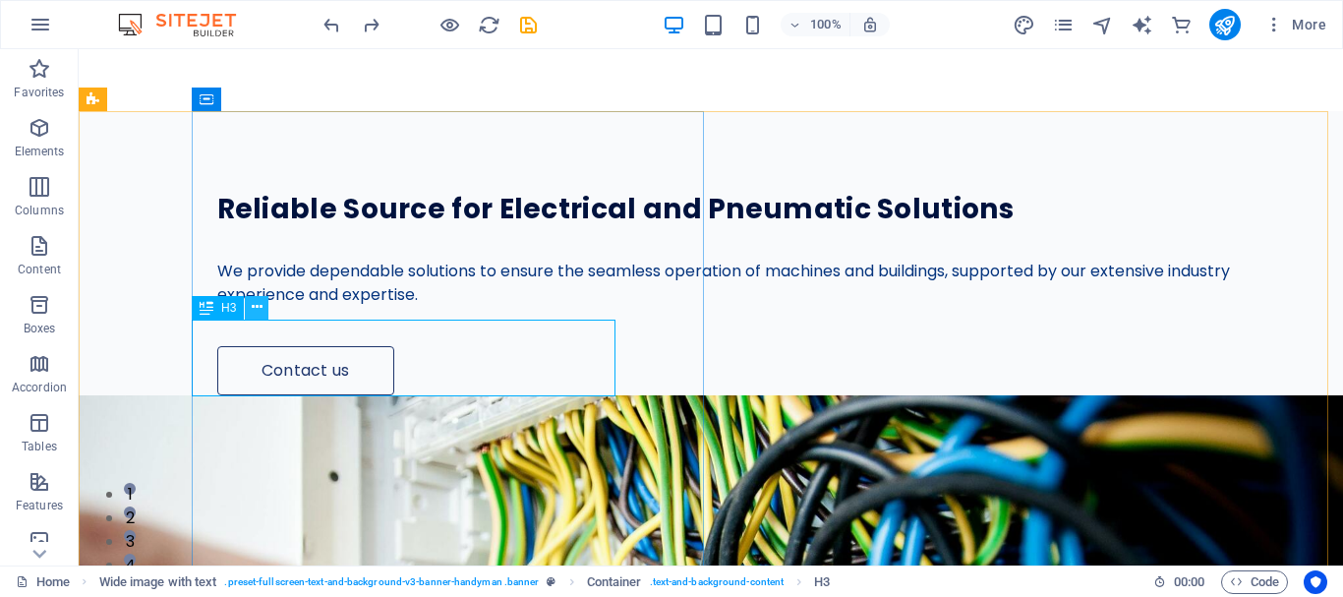
click at [257, 311] on icon at bounding box center [257, 307] width 11 height 21
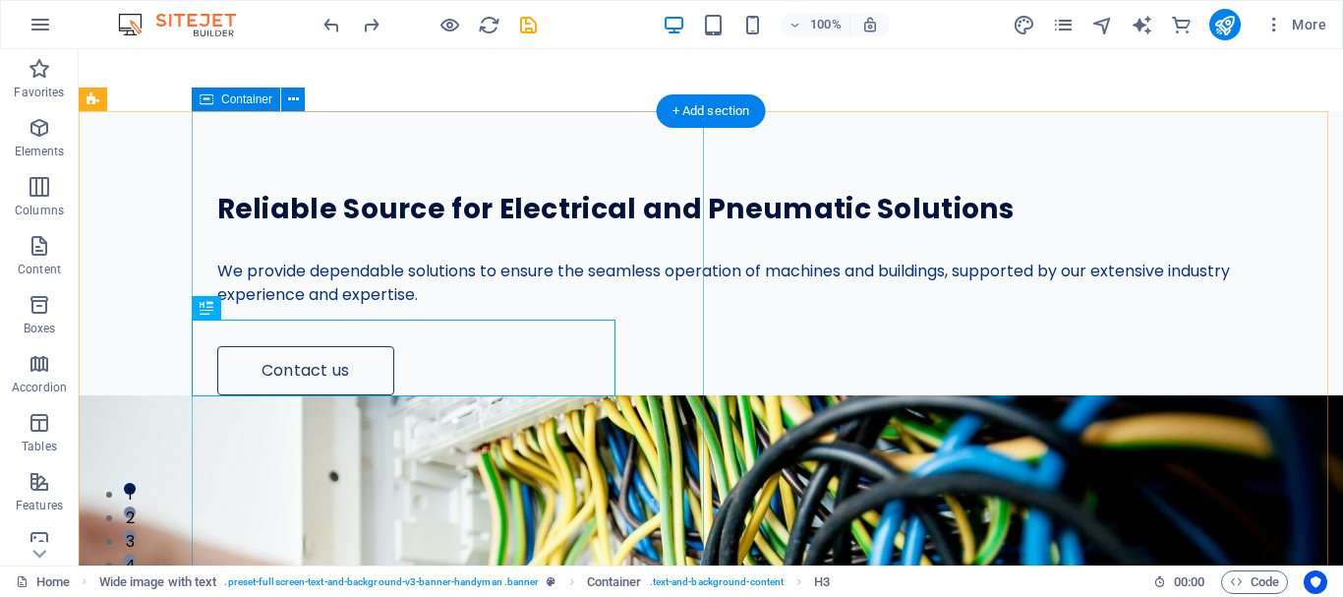
click at [634, 395] on div "Reliable Source for Electrical and Pneumatic Solutions We provide dependable so…" at bounding box center [767, 253] width 1151 height 284
click at [373, 228] on div "Reliable Source for Electrical and Pneumatic Solutions" at bounding box center [723, 209] width 1013 height 38
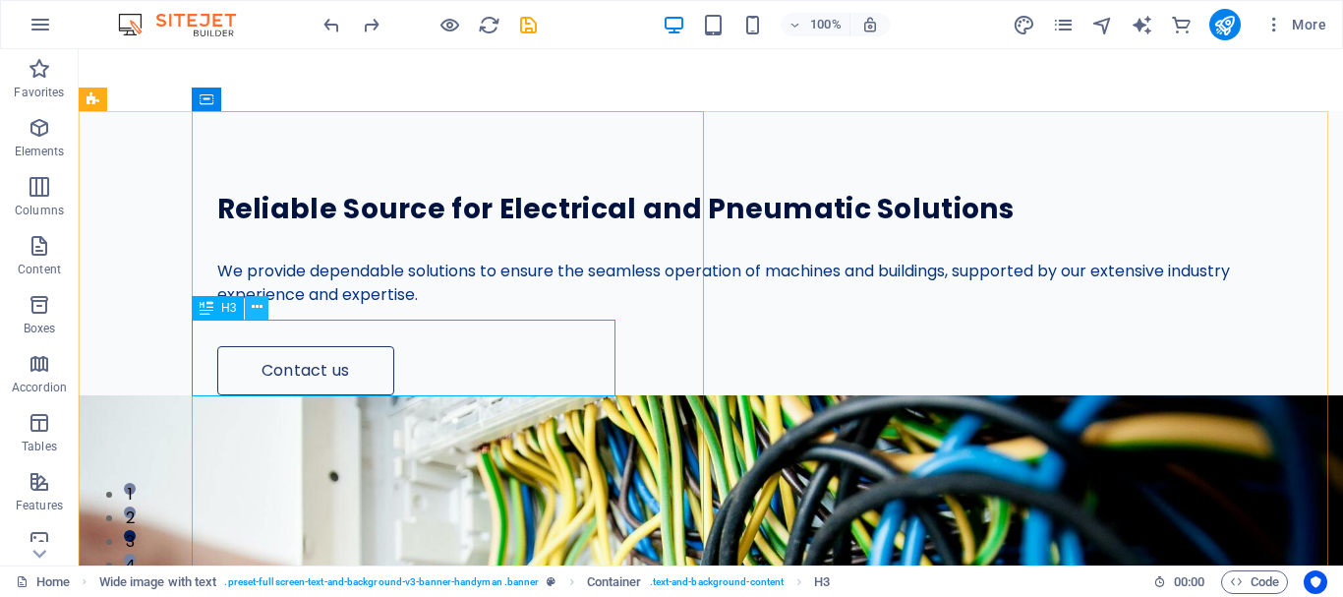
click at [250, 303] on button at bounding box center [257, 308] width 24 height 24
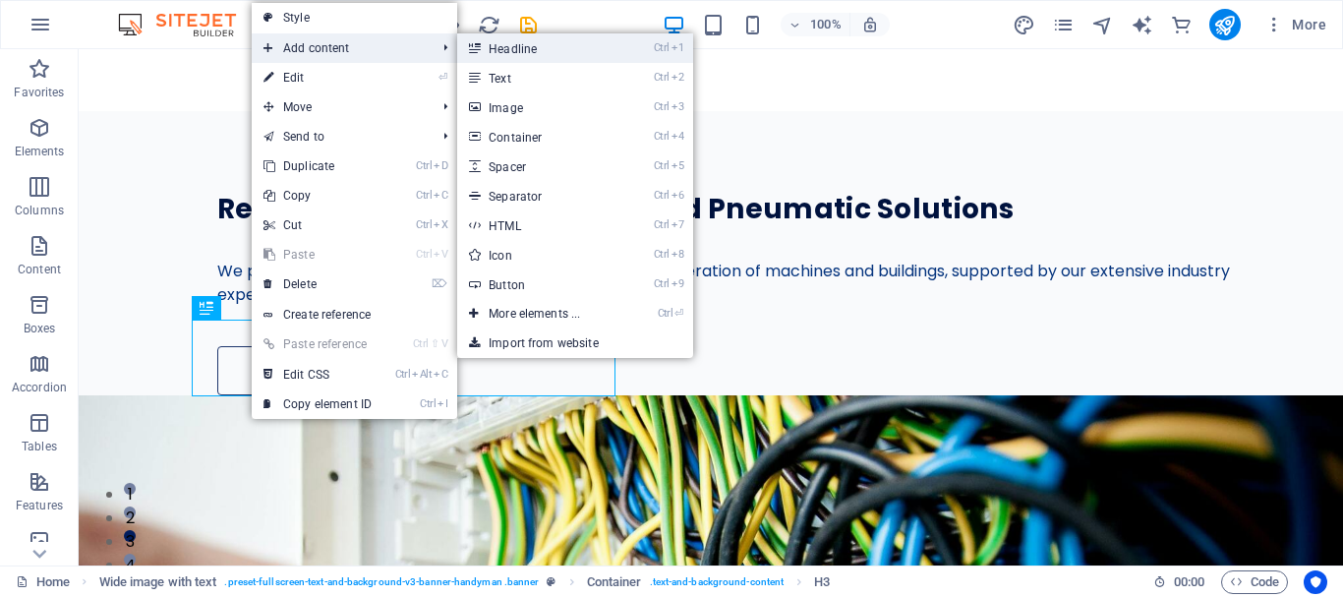
click at [548, 61] on link "Ctrl 1 Headline" at bounding box center [538, 47] width 162 height 29
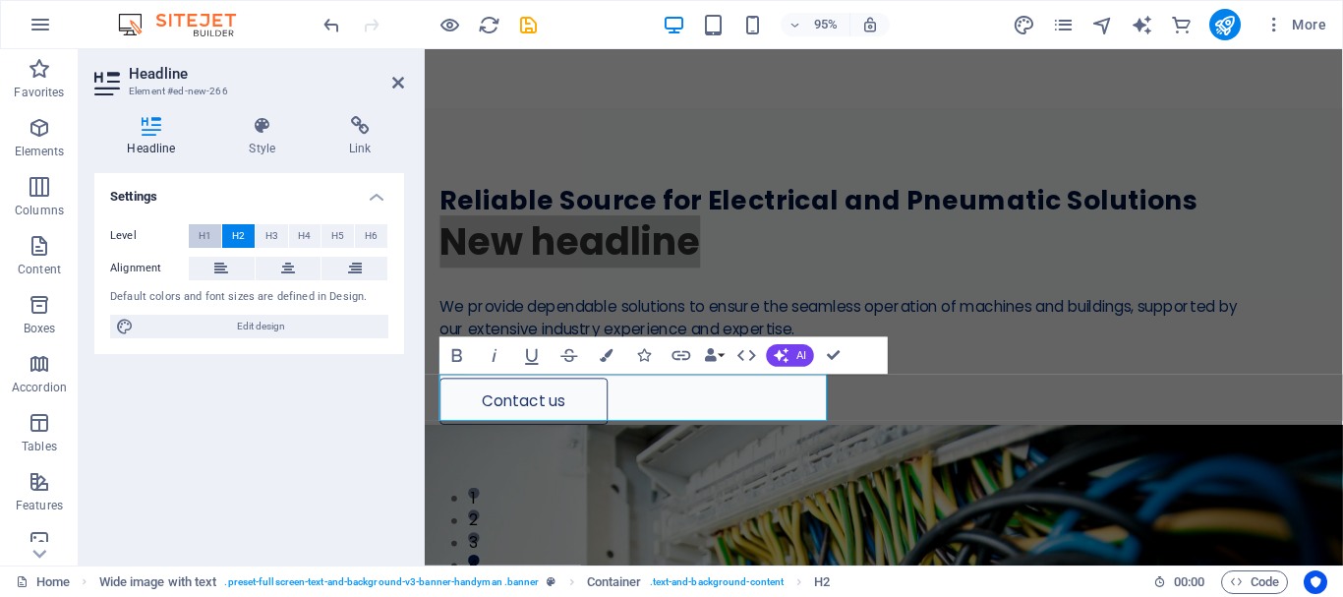
click at [203, 236] on span "H1" at bounding box center [205, 236] width 13 height 24
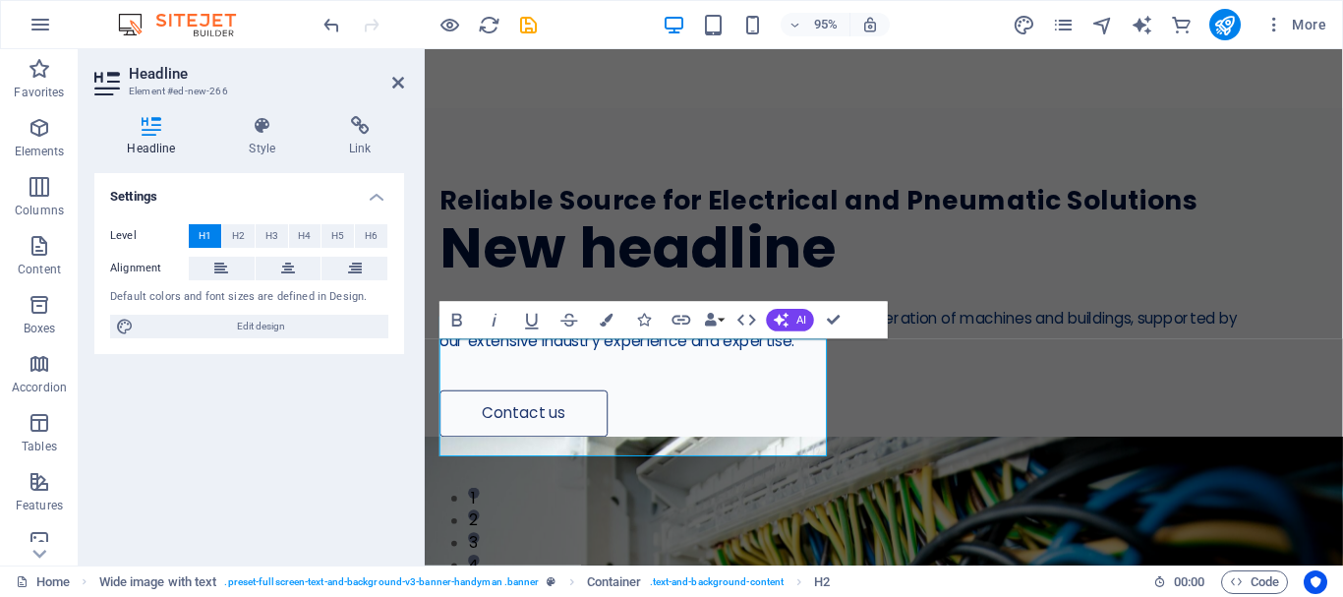
click at [313, 427] on div "Settings Level H1 H2 H3 H4 H5 H6 Alignment Default colors and font sizes are de…" at bounding box center [249, 361] width 310 height 377
click at [388, 79] on h2 "Headline" at bounding box center [266, 74] width 275 height 18
click at [864, 247] on div "Reliable Source for Electrical and Pneumatic Solutions New headline We provide …" at bounding box center [908, 284] width 966 height 346
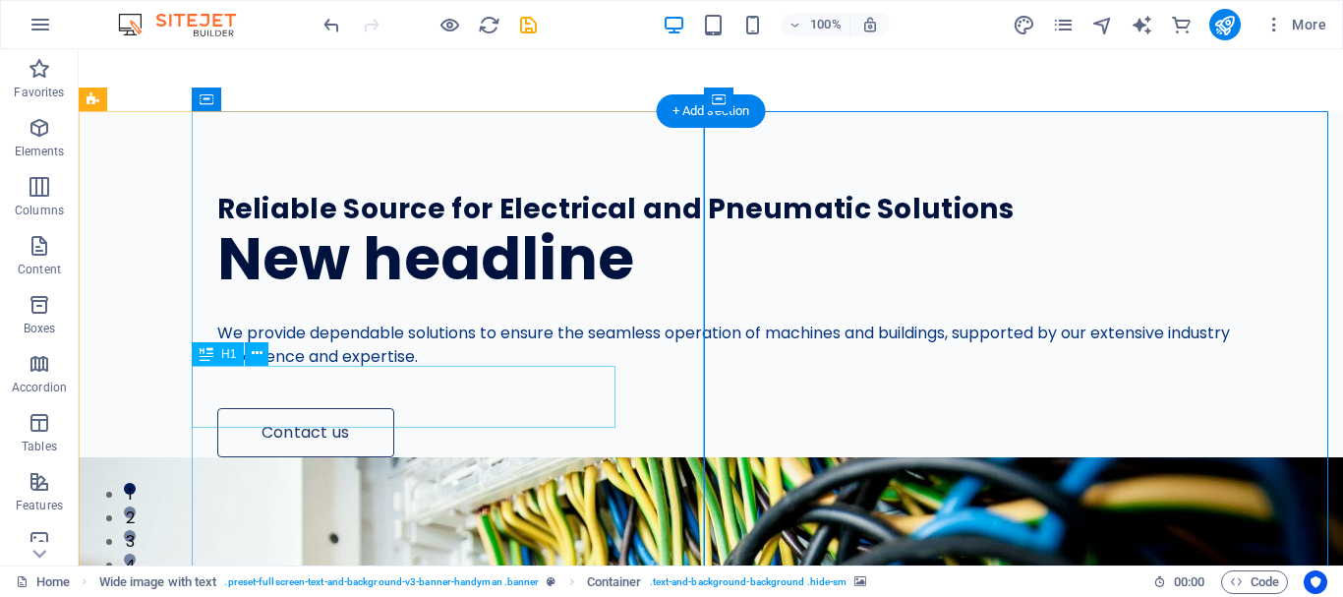
click at [564, 290] on div "New headline" at bounding box center [723, 259] width 1013 height 62
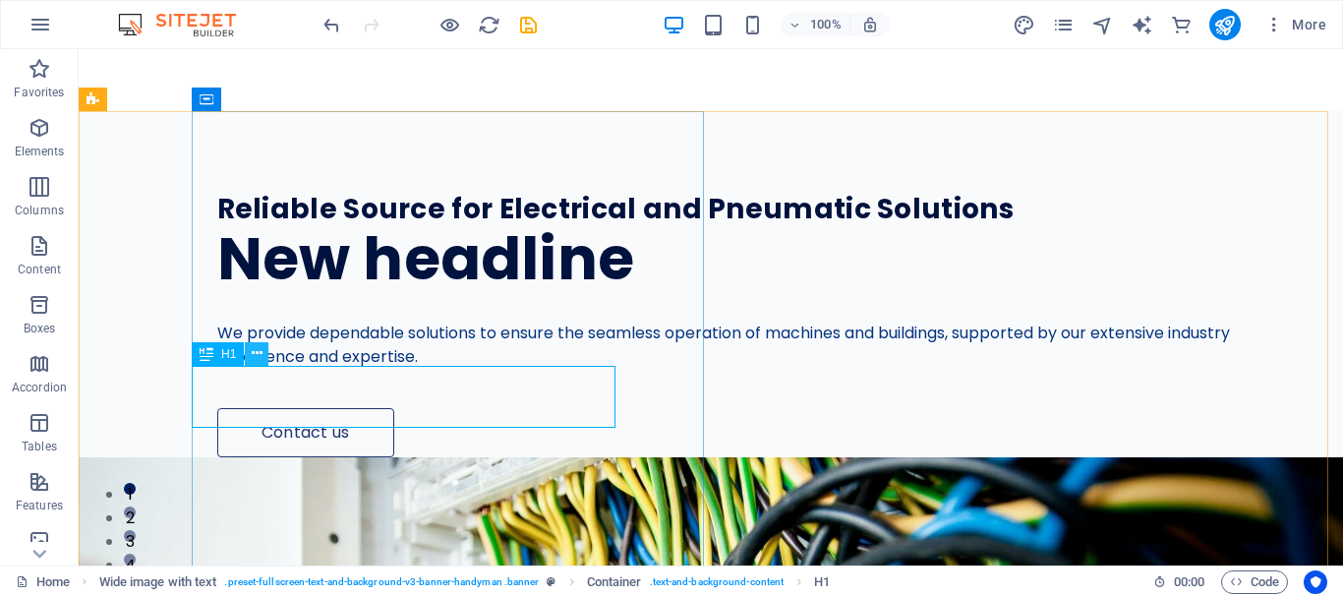
click at [260, 349] on icon at bounding box center [257, 353] width 11 height 21
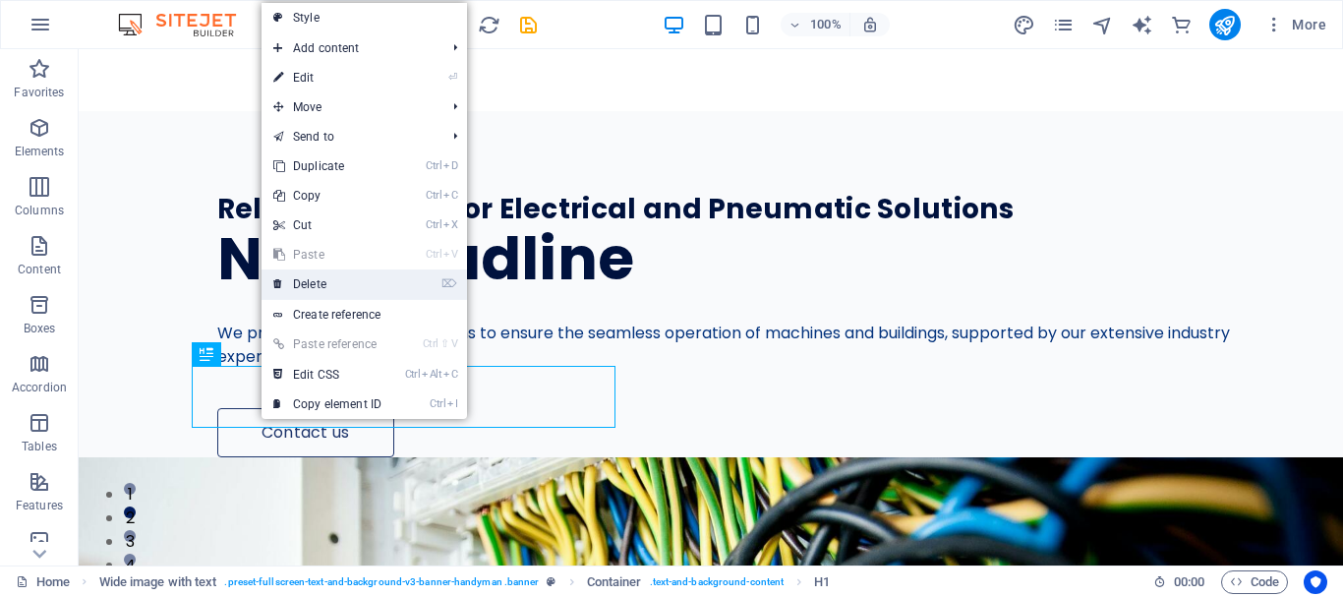
click at [330, 277] on link "⌦ Delete" at bounding box center [328, 283] width 132 height 29
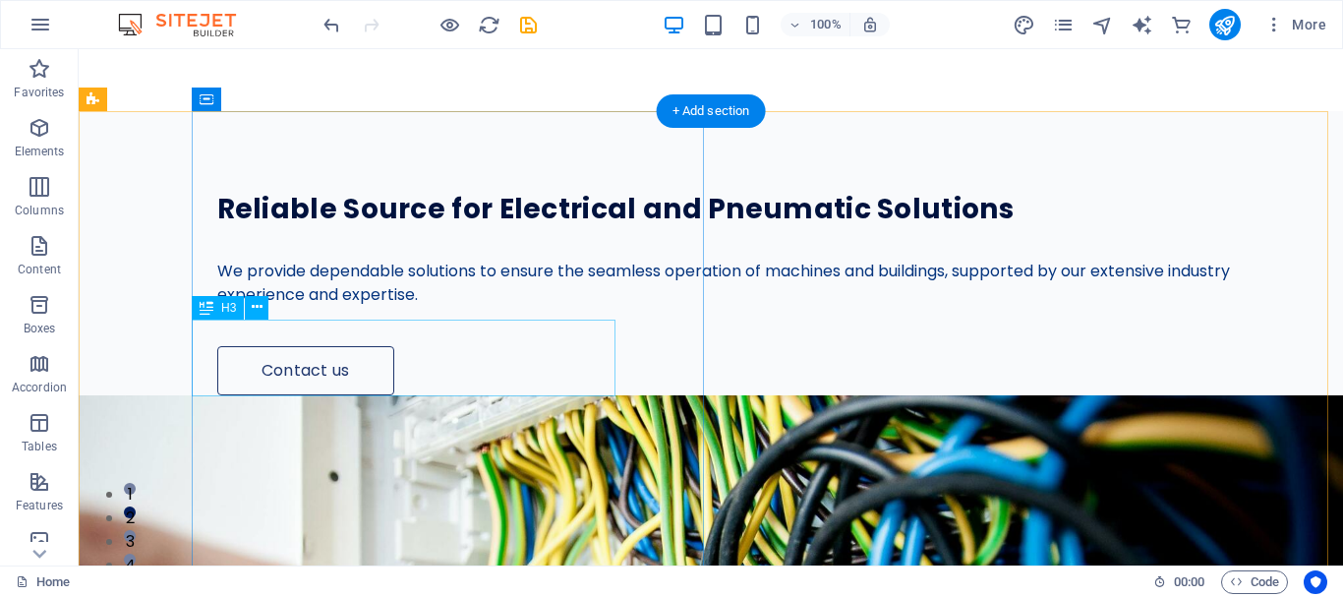
click at [319, 228] on div "Reliable Source for Electrical and Pneumatic Solutions" at bounding box center [723, 209] width 1013 height 38
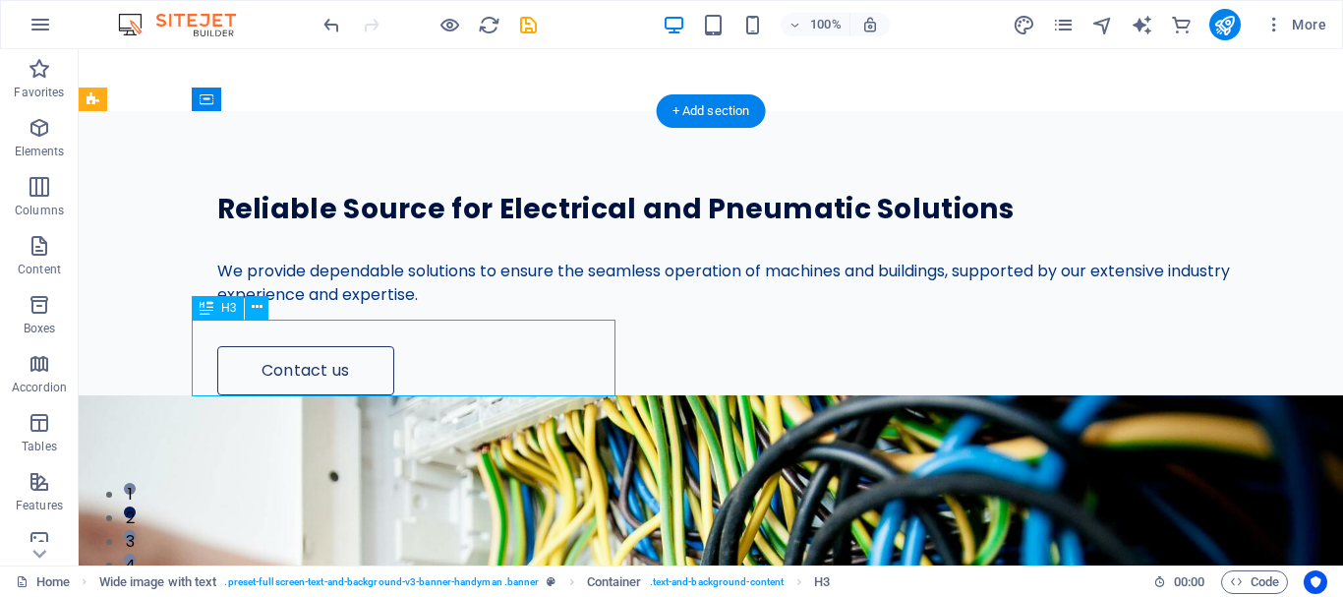
click at [319, 228] on div "Reliable Source for Electrical and Pneumatic Solutions" at bounding box center [723, 209] width 1013 height 38
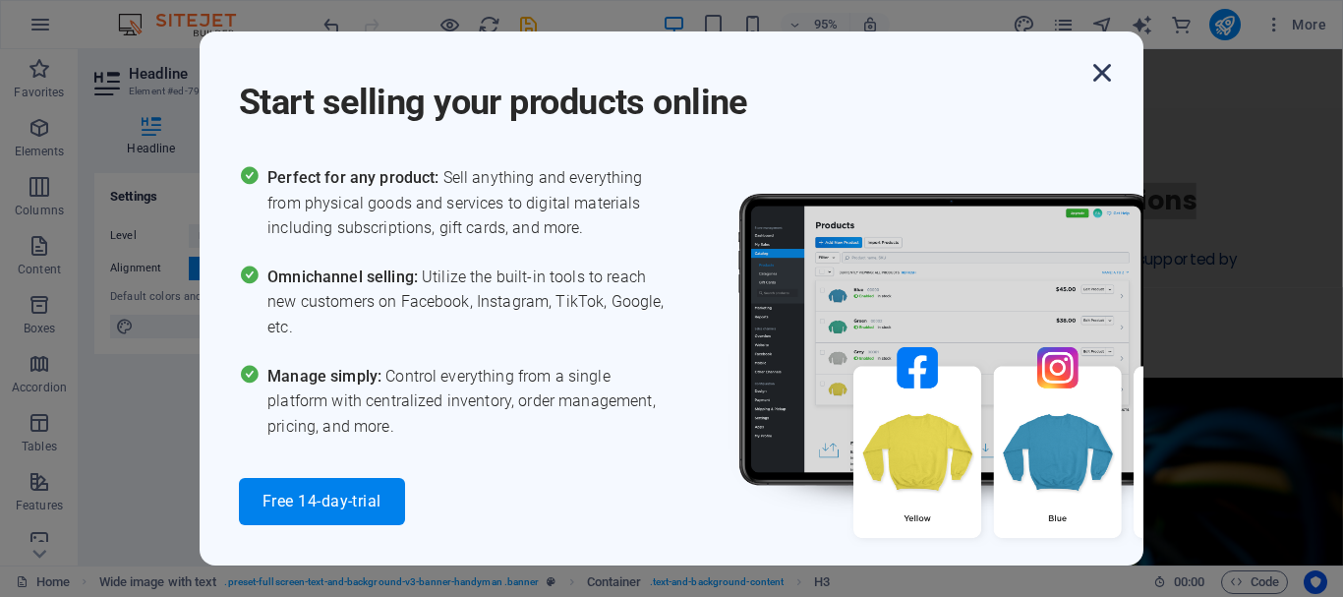
click at [1097, 83] on icon "button" at bounding box center [1101, 72] width 35 height 35
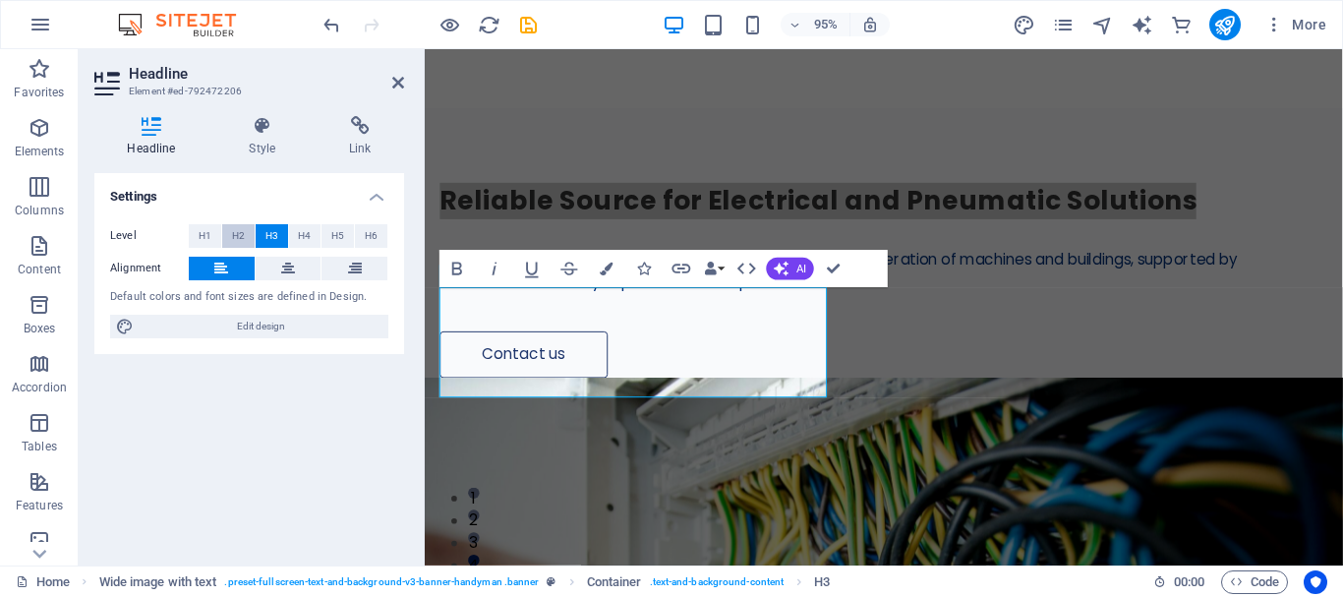
click at [233, 244] on span "H2" at bounding box center [238, 236] width 13 height 24
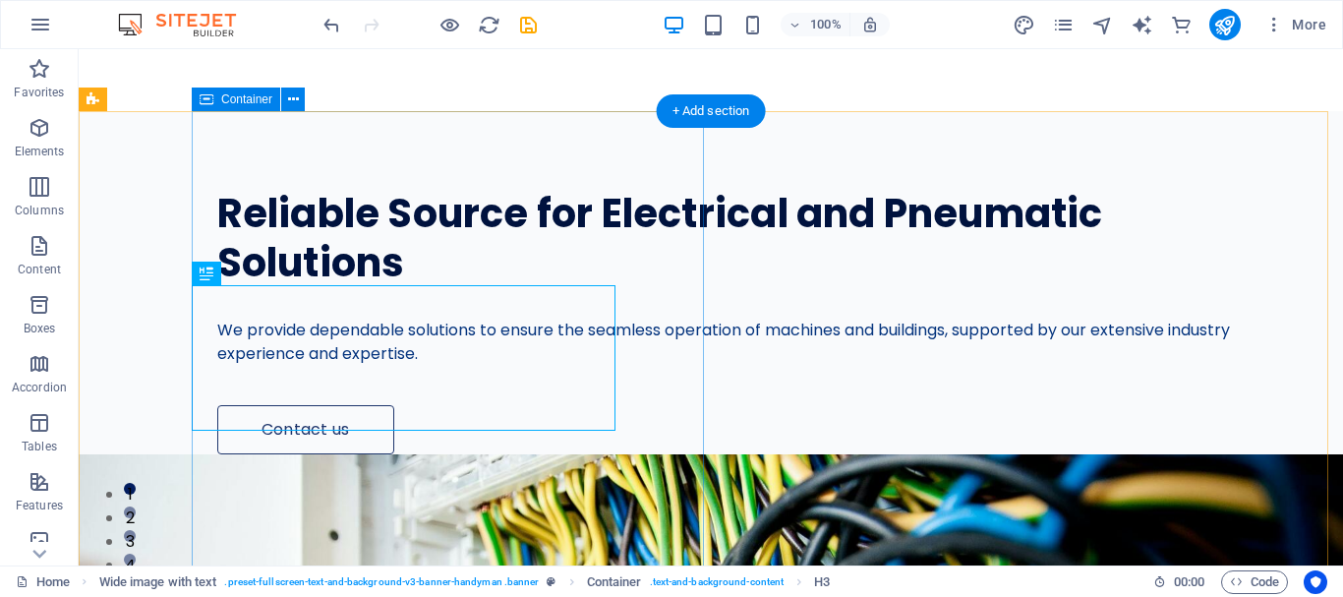
click at [643, 242] on div "Reliable Source for Electrical and Pneumatic Solutions We provide dependable so…" at bounding box center [767, 282] width 1151 height 343
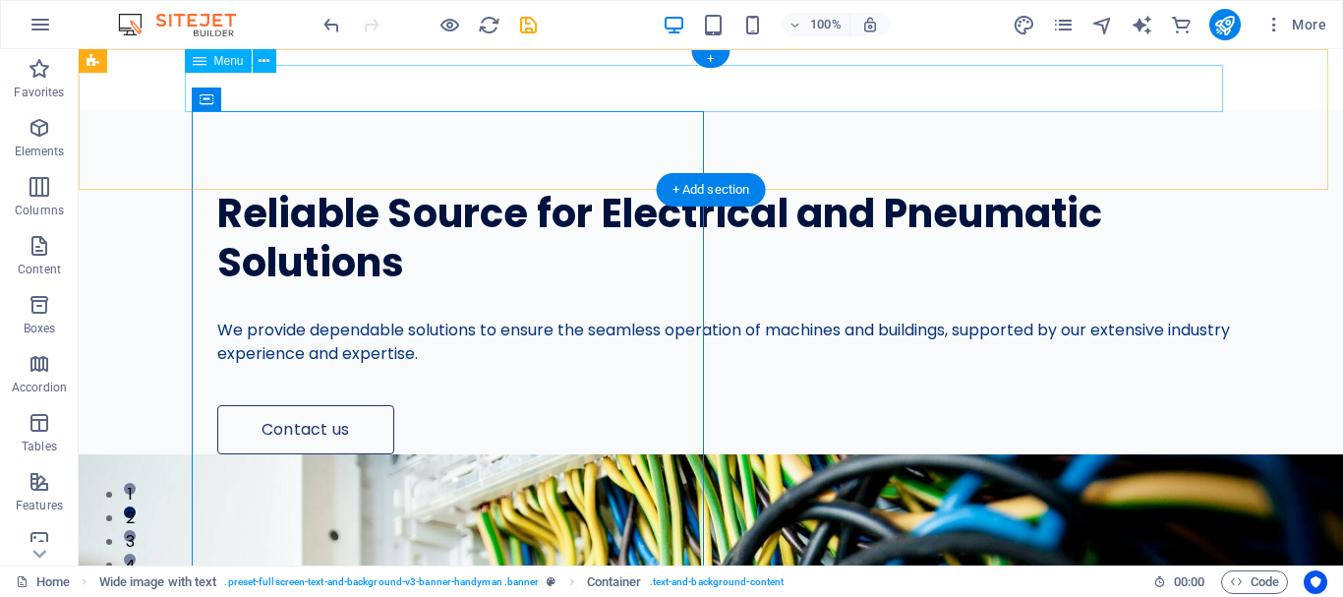
click at [570, 88] on nav "About Services Projects Contact" at bounding box center [711, 88] width 1038 height 47
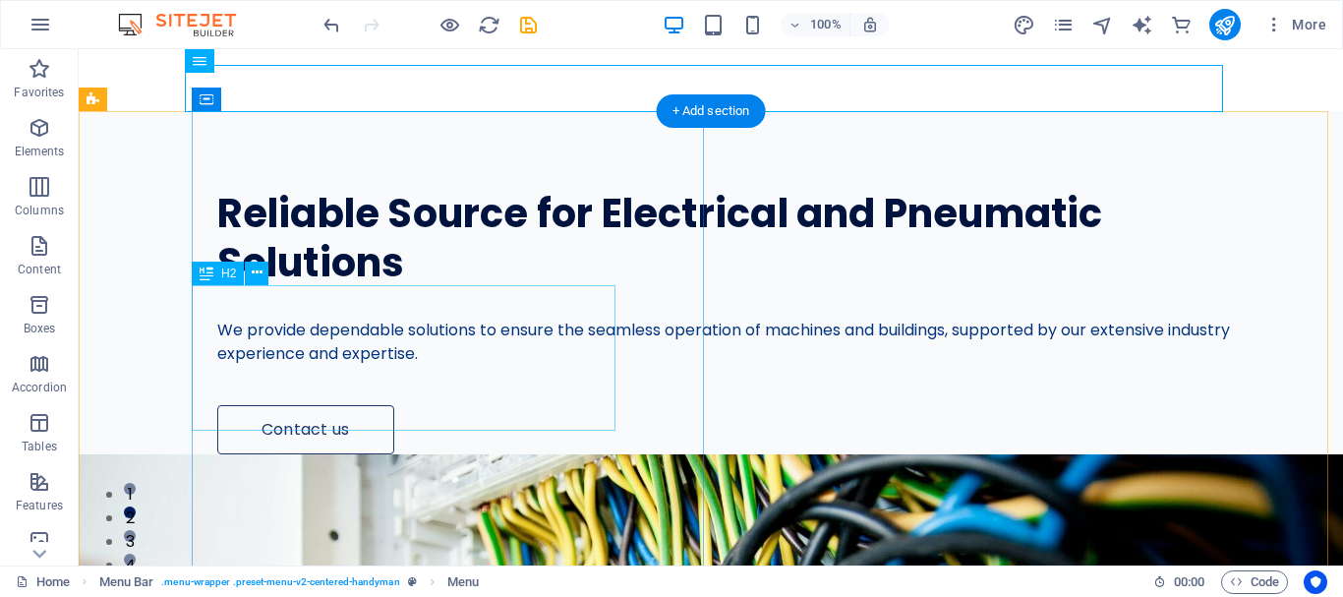
click at [398, 287] on div "Reliable Source for Electrical and Pneumatic Solutions" at bounding box center [723, 238] width 1013 height 97
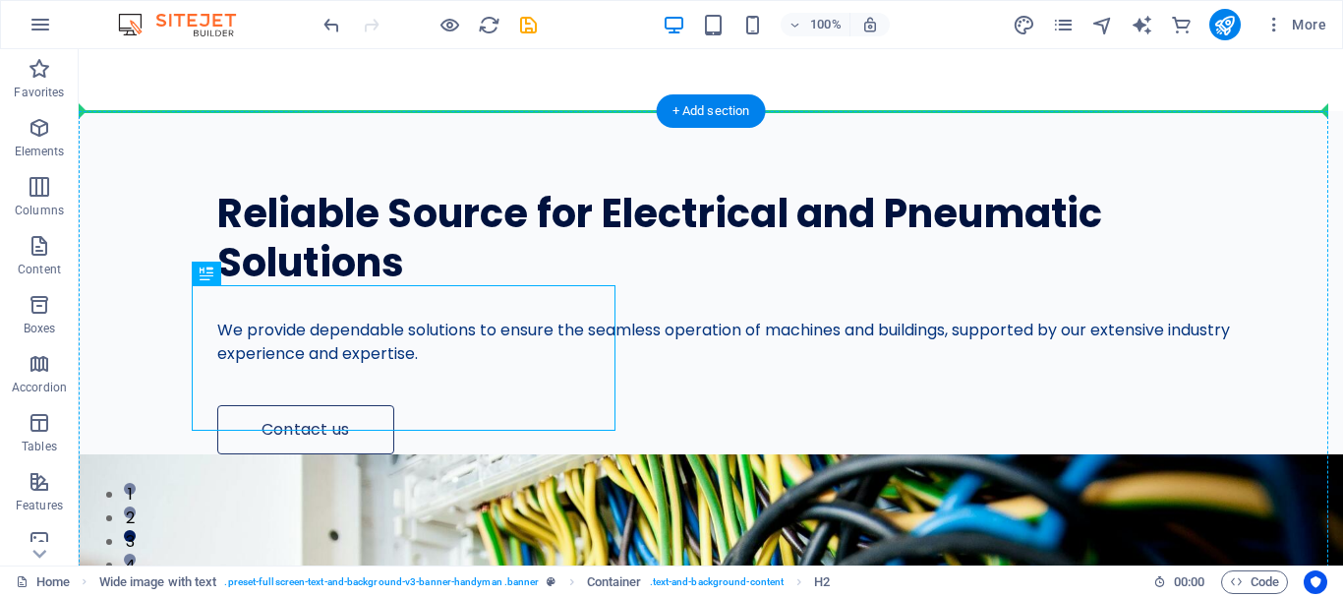
drag, startPoint x: 385, startPoint y: 289, endPoint x: 385, endPoint y: 276, distance: 12.8
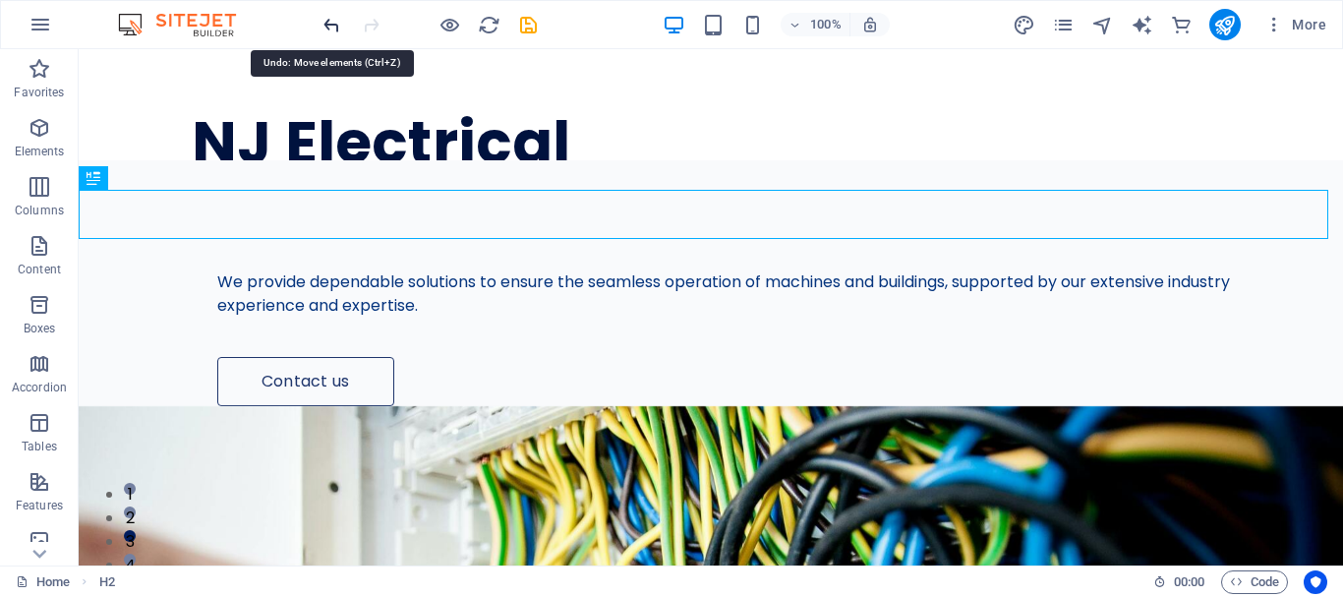
click at [329, 31] on icon "undo" at bounding box center [331, 25] width 23 height 23
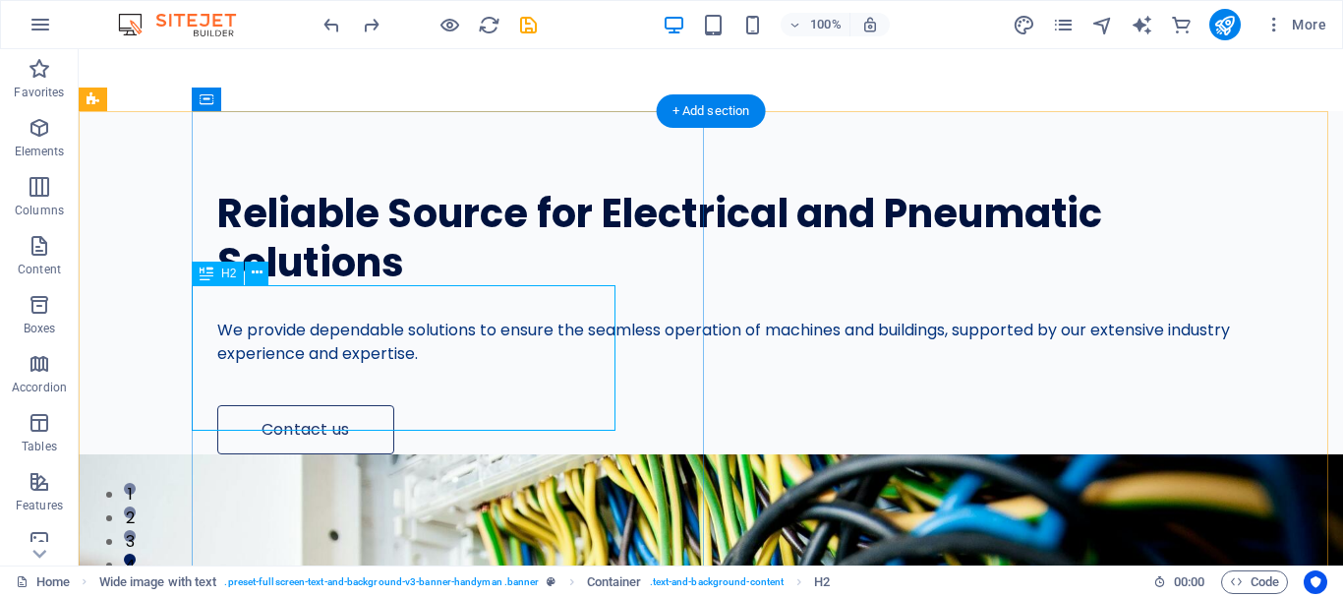
click at [333, 287] on div "Reliable Source for Electrical and Pneumatic Solutions" at bounding box center [723, 238] width 1013 height 97
drag, startPoint x: 276, startPoint y: 285, endPoint x: 279, endPoint y: 261, distance: 24.8
click at [279, 262] on div "H2" at bounding box center [236, 274] width 89 height 25
drag, startPoint x: 398, startPoint y: 398, endPoint x: 404, endPoint y: 341, distance: 57.3
click at [404, 287] on div "Reliable Source for Electrical and Pneumatic Solutions" at bounding box center [723, 238] width 1013 height 97
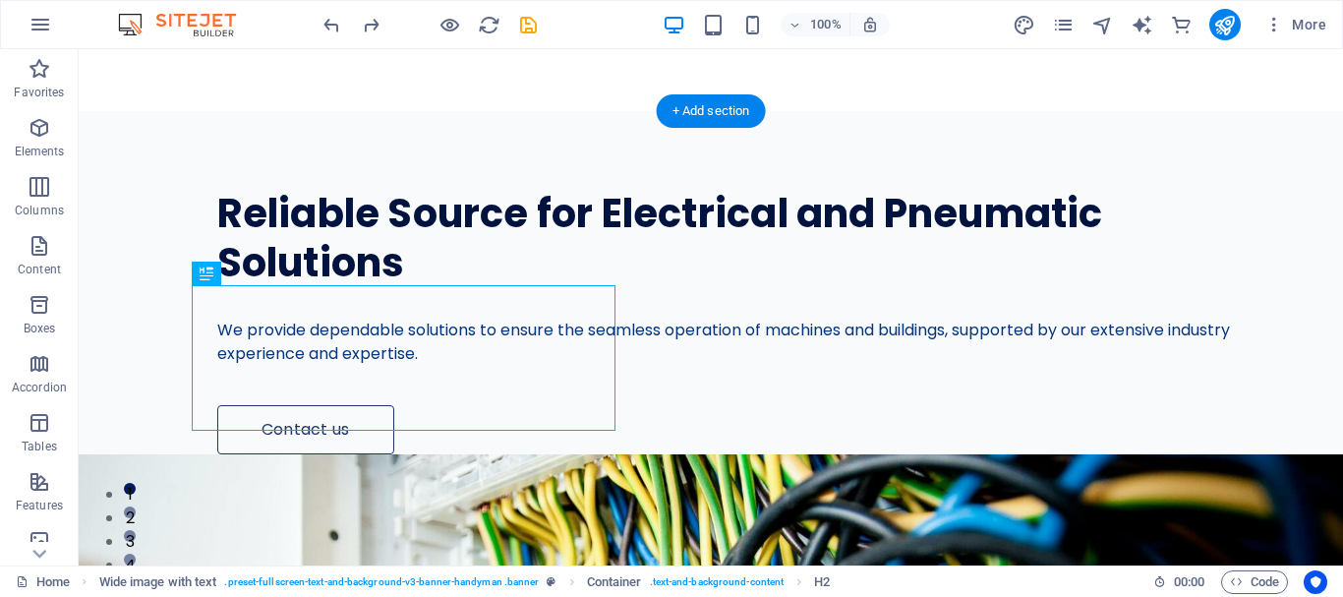
drag, startPoint x: 404, startPoint y: 341, endPoint x: 352, endPoint y: 313, distance: 59.4
click at [352, 287] on div "Reliable Source for Electrical and Pneumatic Solutions" at bounding box center [723, 238] width 1013 height 97
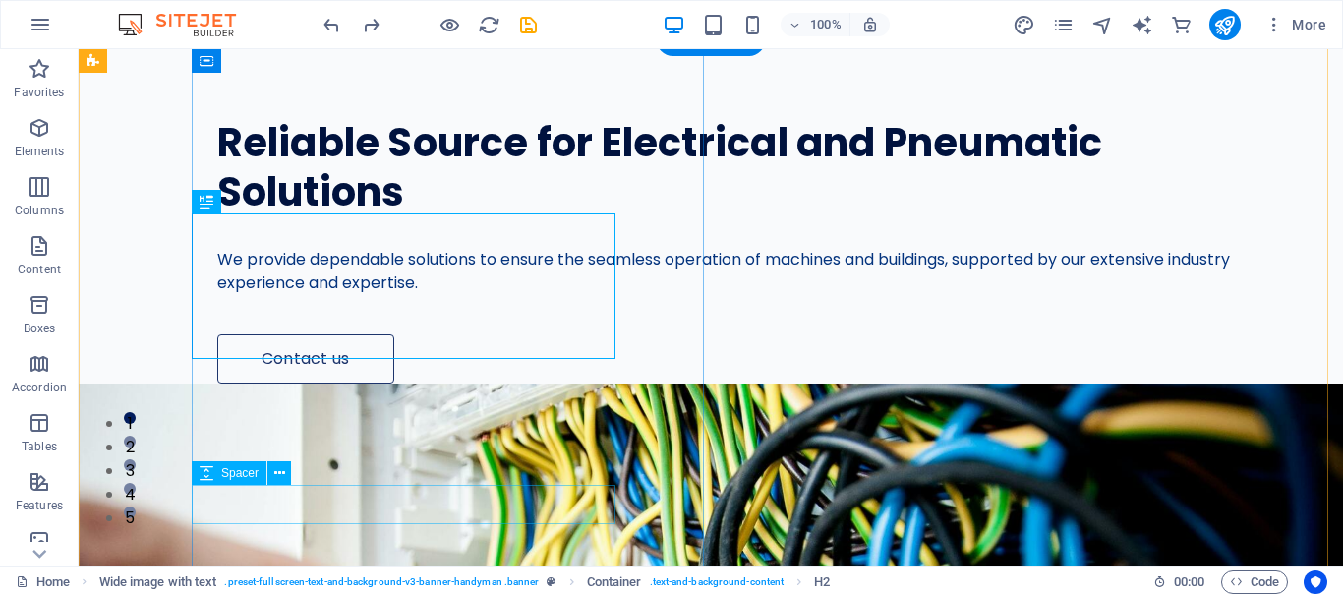
scroll to position [72, 0]
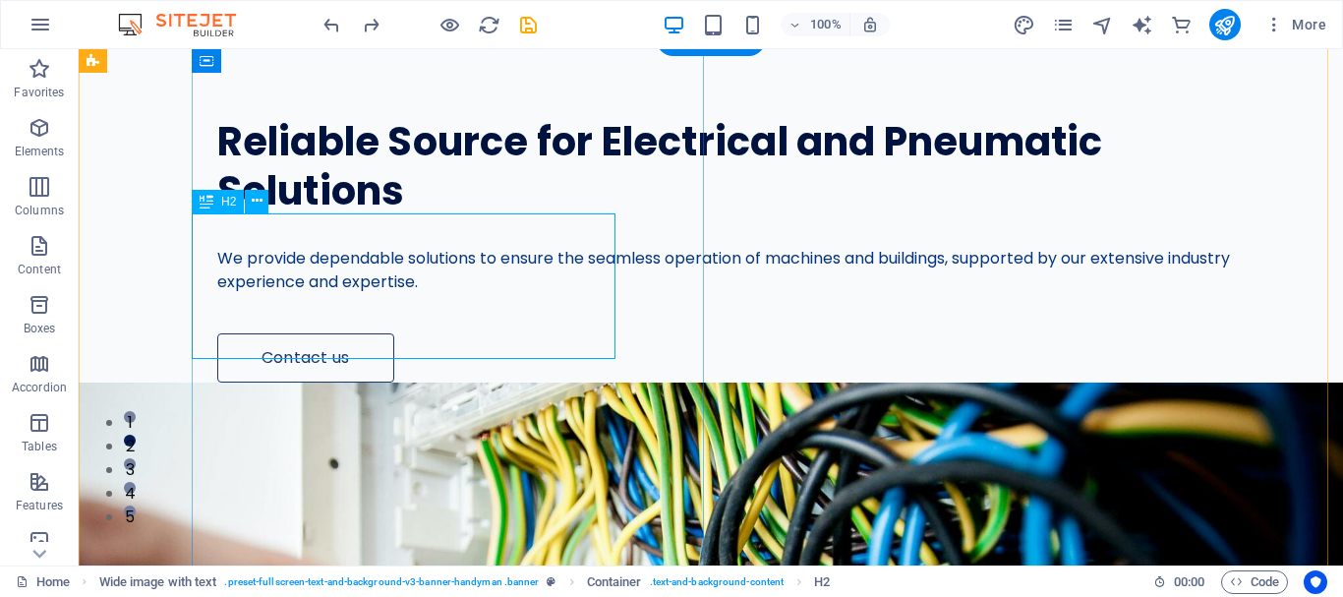
click at [496, 215] on div "Reliable Source for Electrical and Pneumatic Solutions" at bounding box center [723, 166] width 1013 height 97
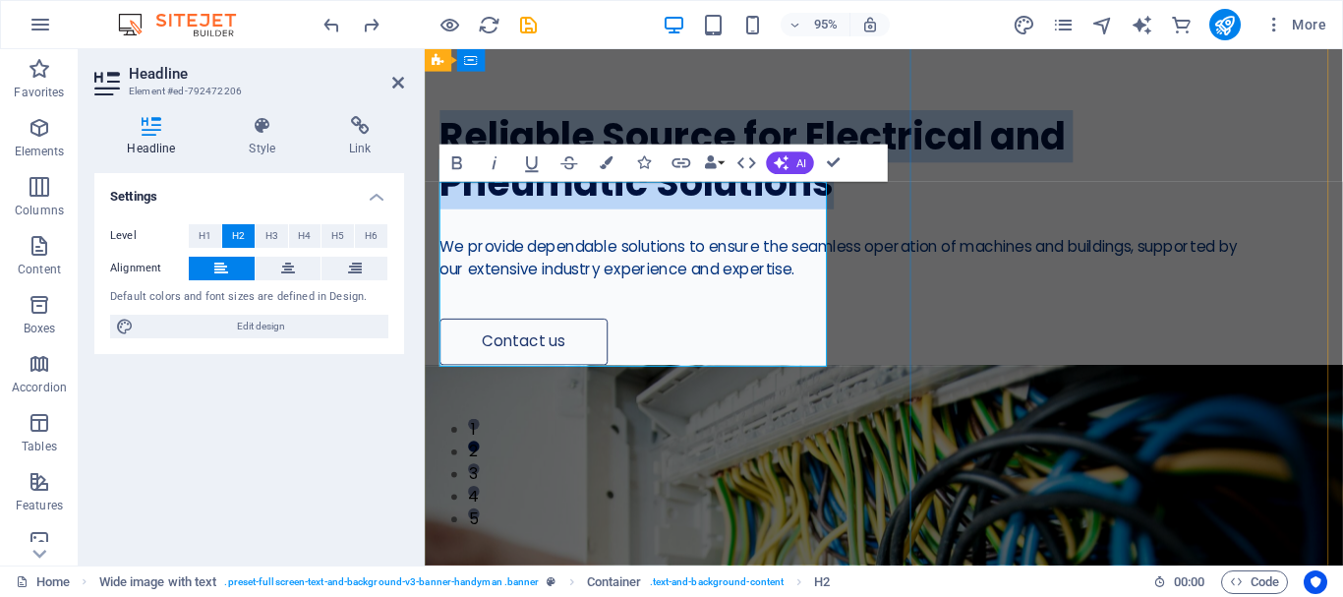
click at [745, 215] on h2 "Reliable Source for Electrical and Pneumatic Solutions" at bounding box center [871, 166] width 862 height 97
